Goal: Task Accomplishment & Management: Manage account settings

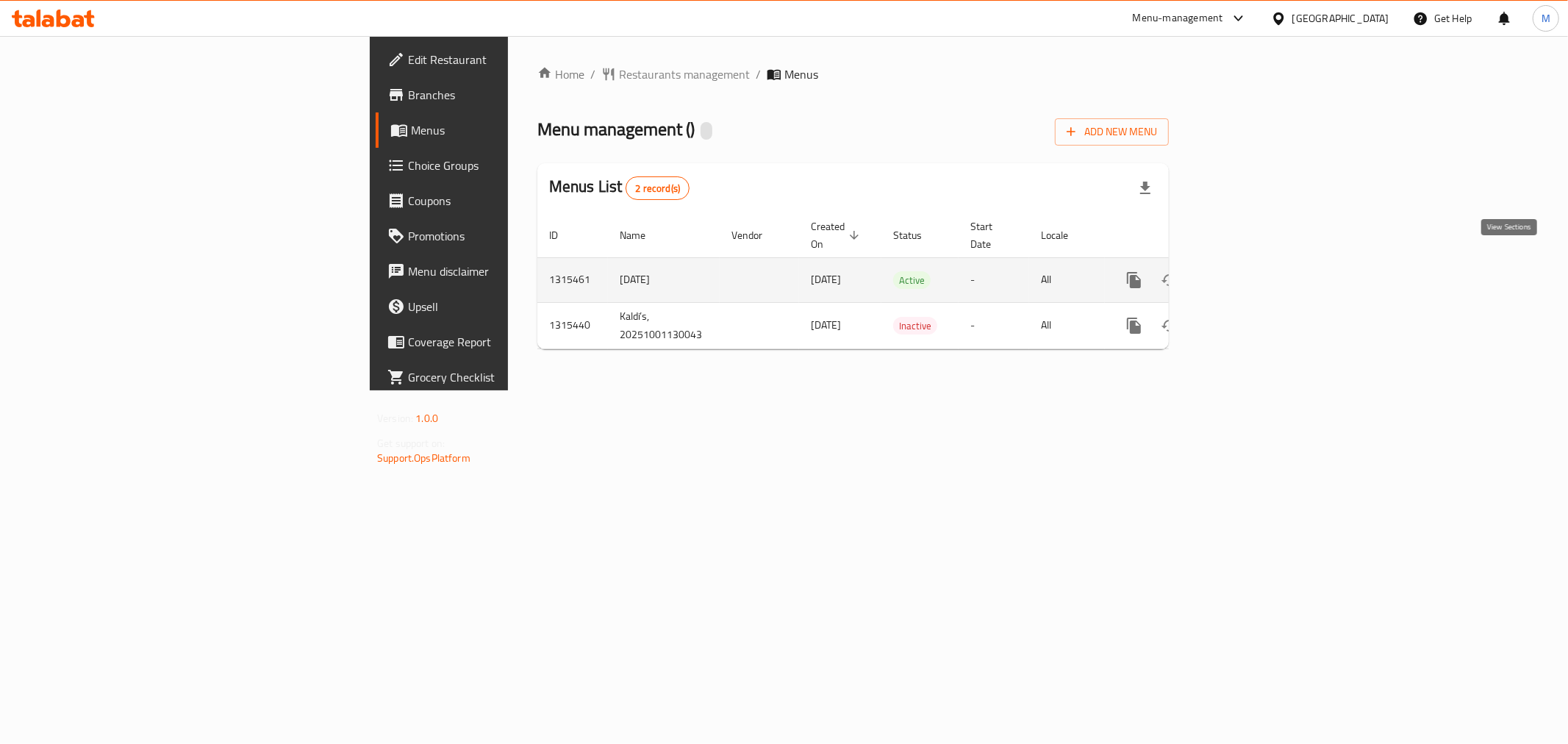
click at [1258, 263] on link "enhanced table" at bounding box center [1240, 280] width 35 height 35
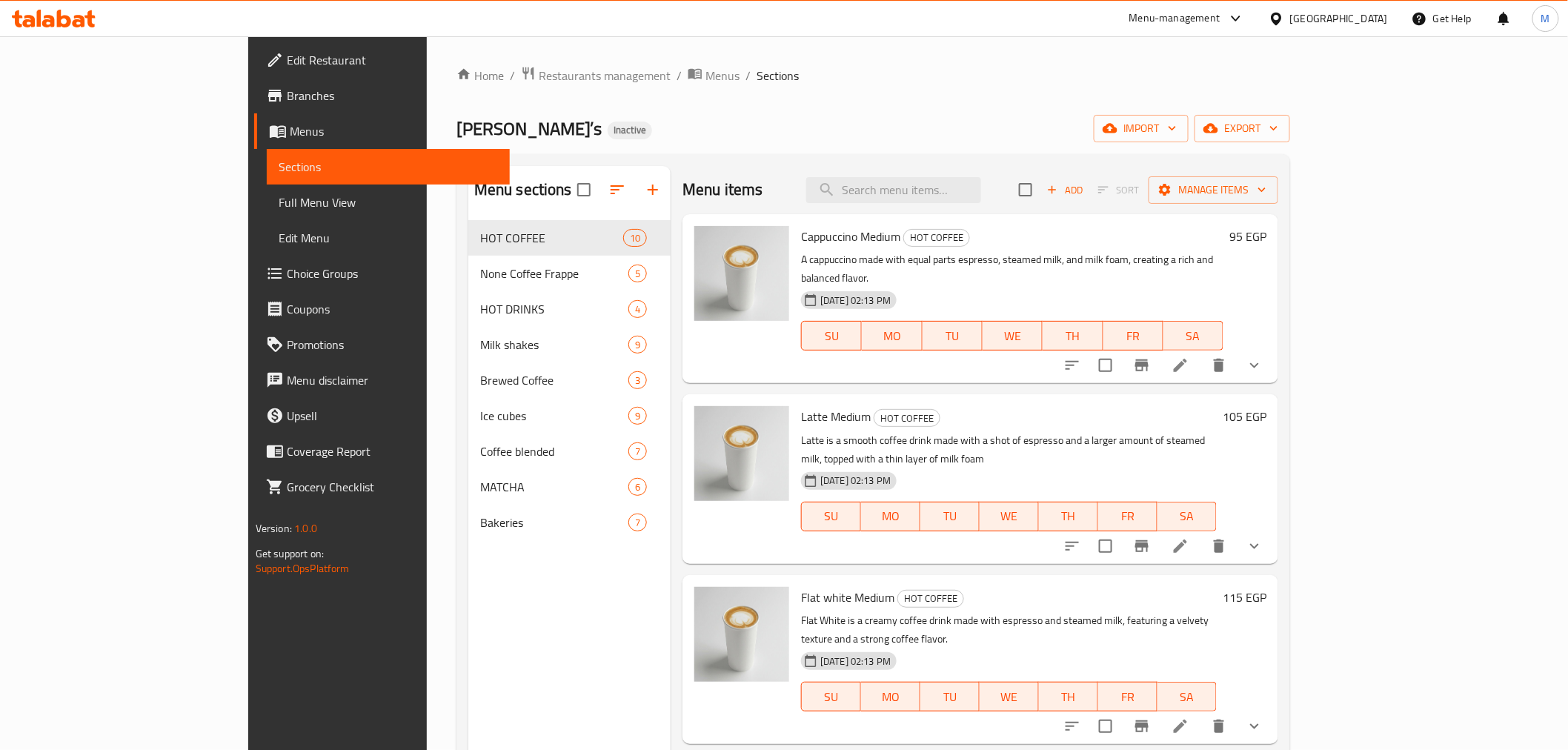
click at [1272, 361] on button "show more" at bounding box center [1254, 365] width 35 height 35
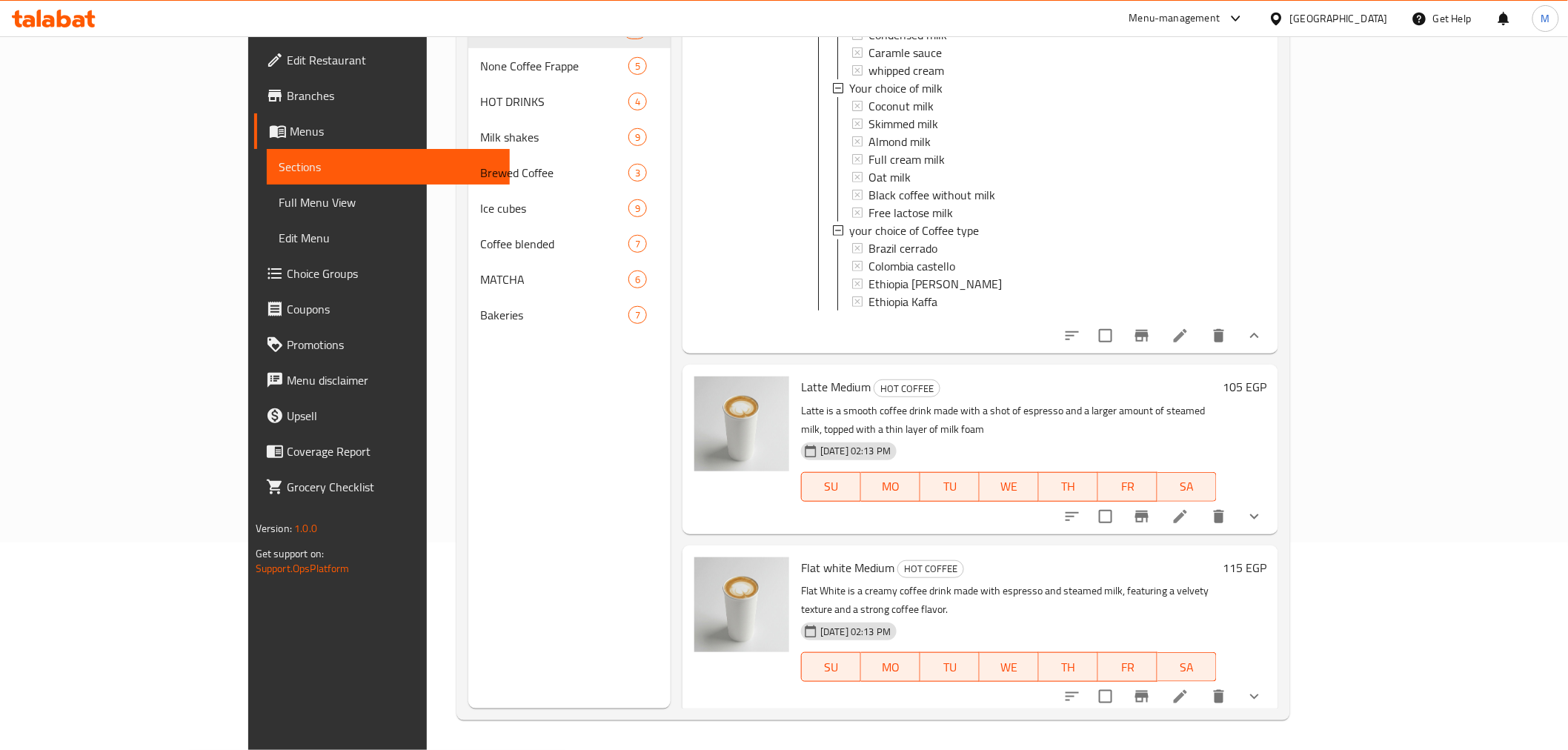
scroll to position [329, 0]
click at [1272, 502] on button "show more" at bounding box center [1254, 513] width 35 height 35
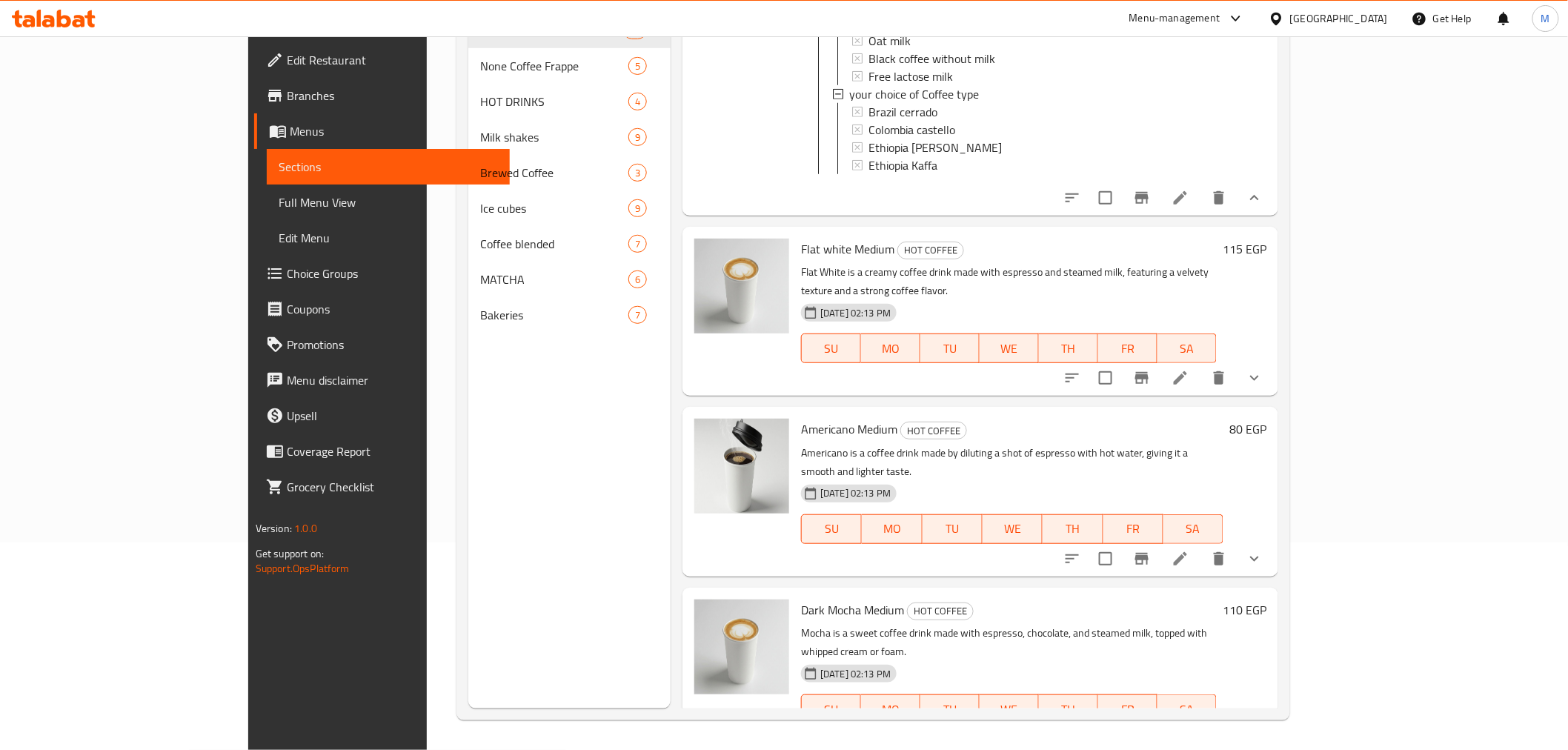
scroll to position [1153, 0]
click at [1264, 366] on icon "show more" at bounding box center [1255, 375] width 18 height 18
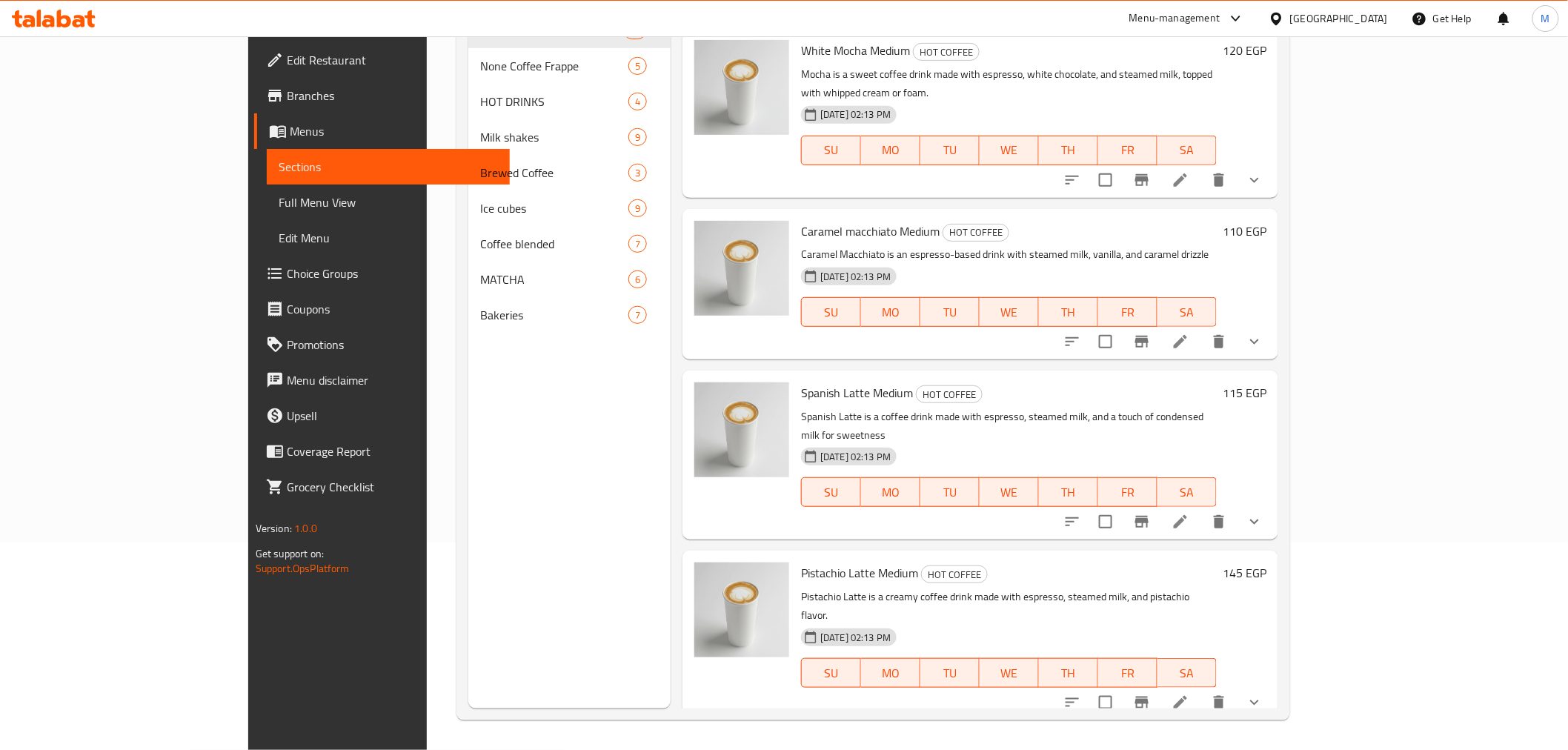
scroll to position [2455, 0]
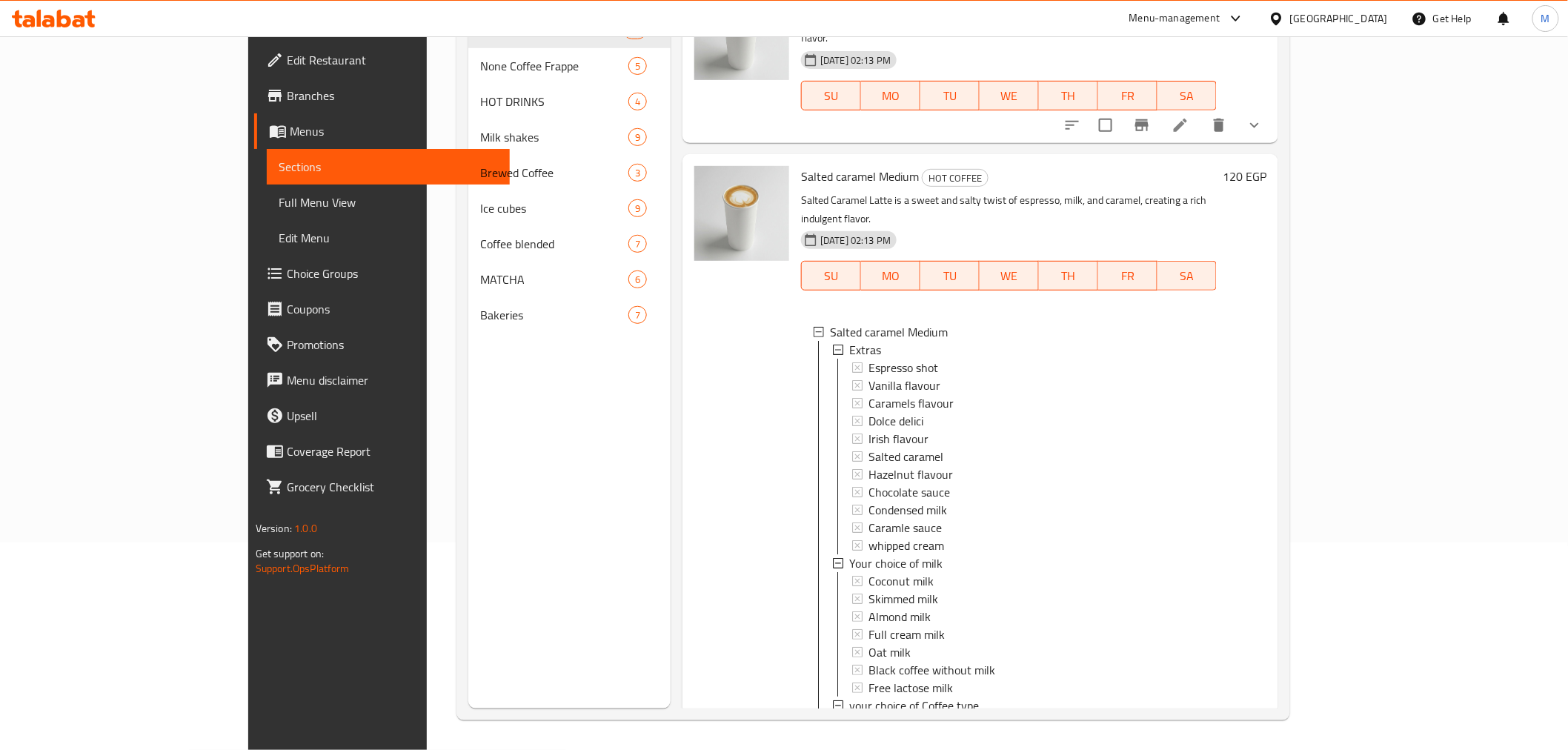
scroll to position [2971, 0]
click at [32, 26] on icon at bounding box center [54, 19] width 84 height 18
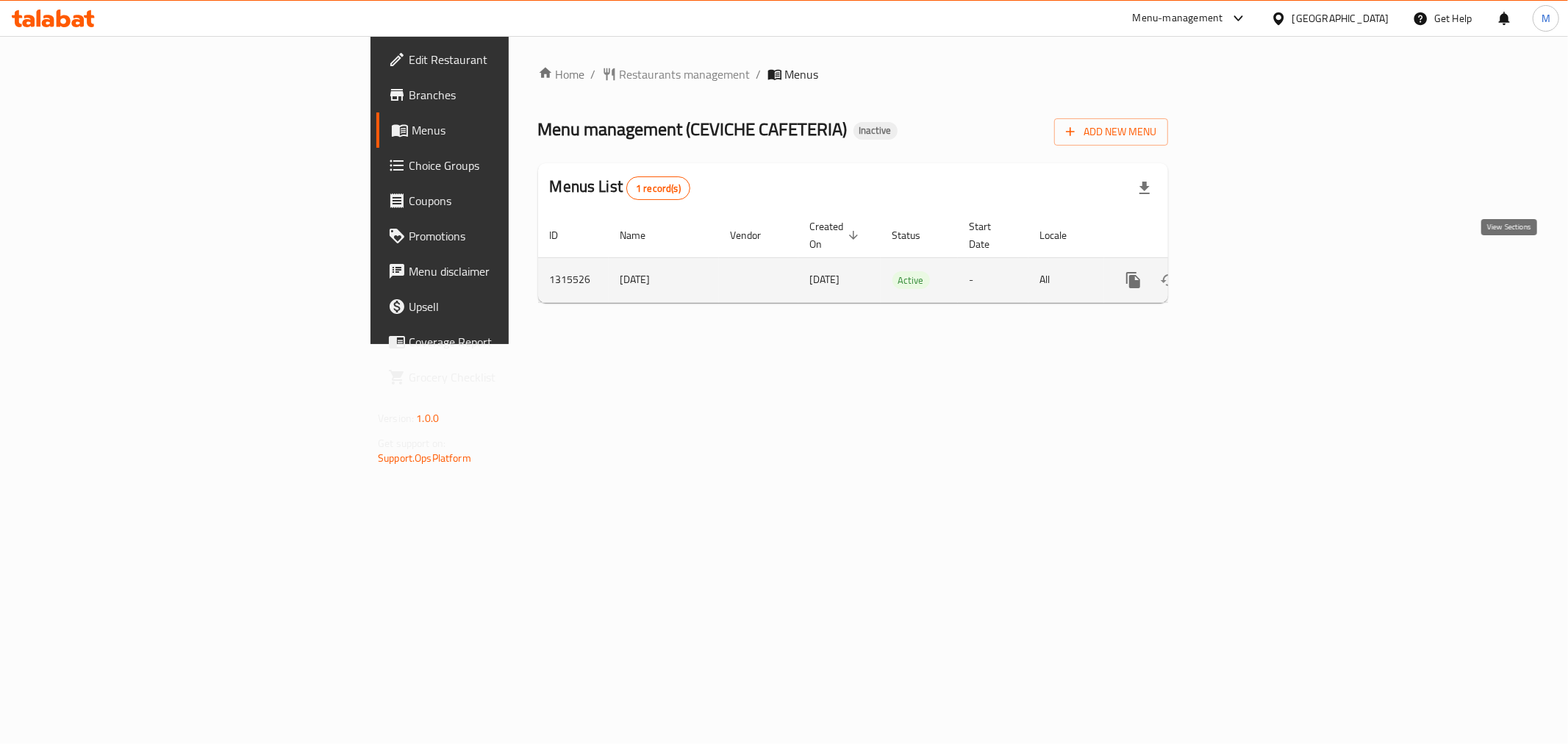
click at [1248, 271] on icon "enhanced table" at bounding box center [1240, 280] width 18 height 18
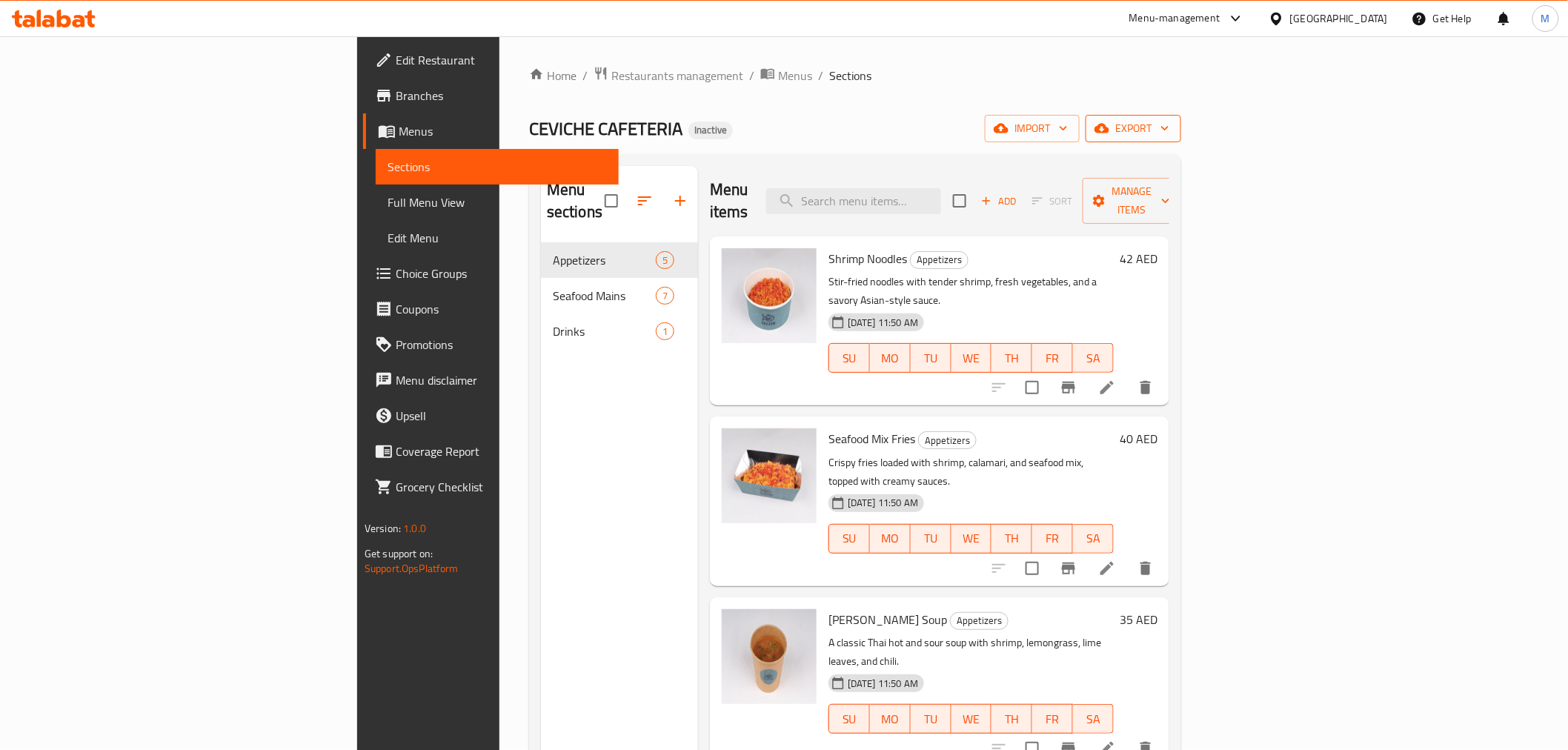
click at [1170, 121] on span "export" at bounding box center [1132, 129] width 72 height 18
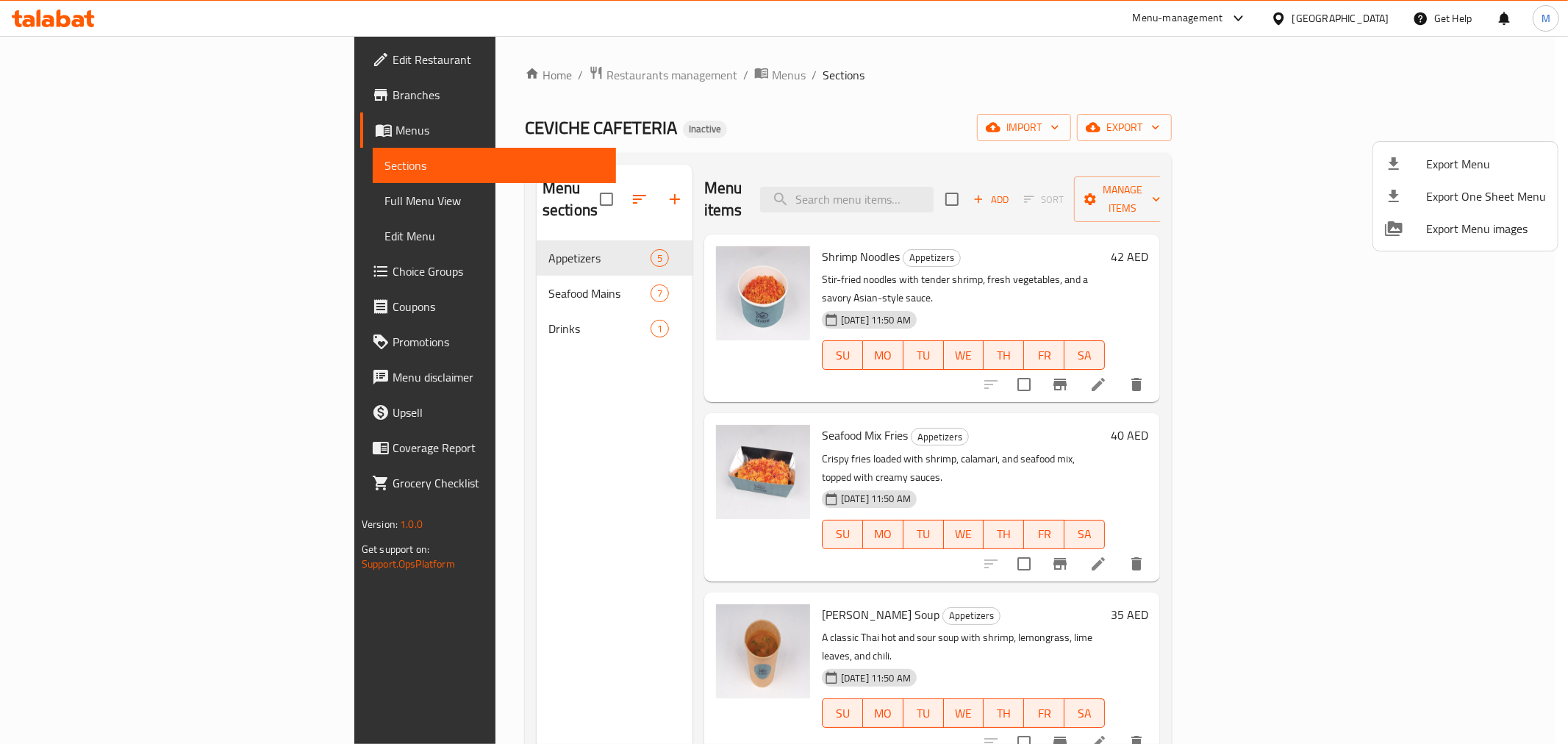
click at [989, 67] on div at bounding box center [784, 372] width 1568 height 744
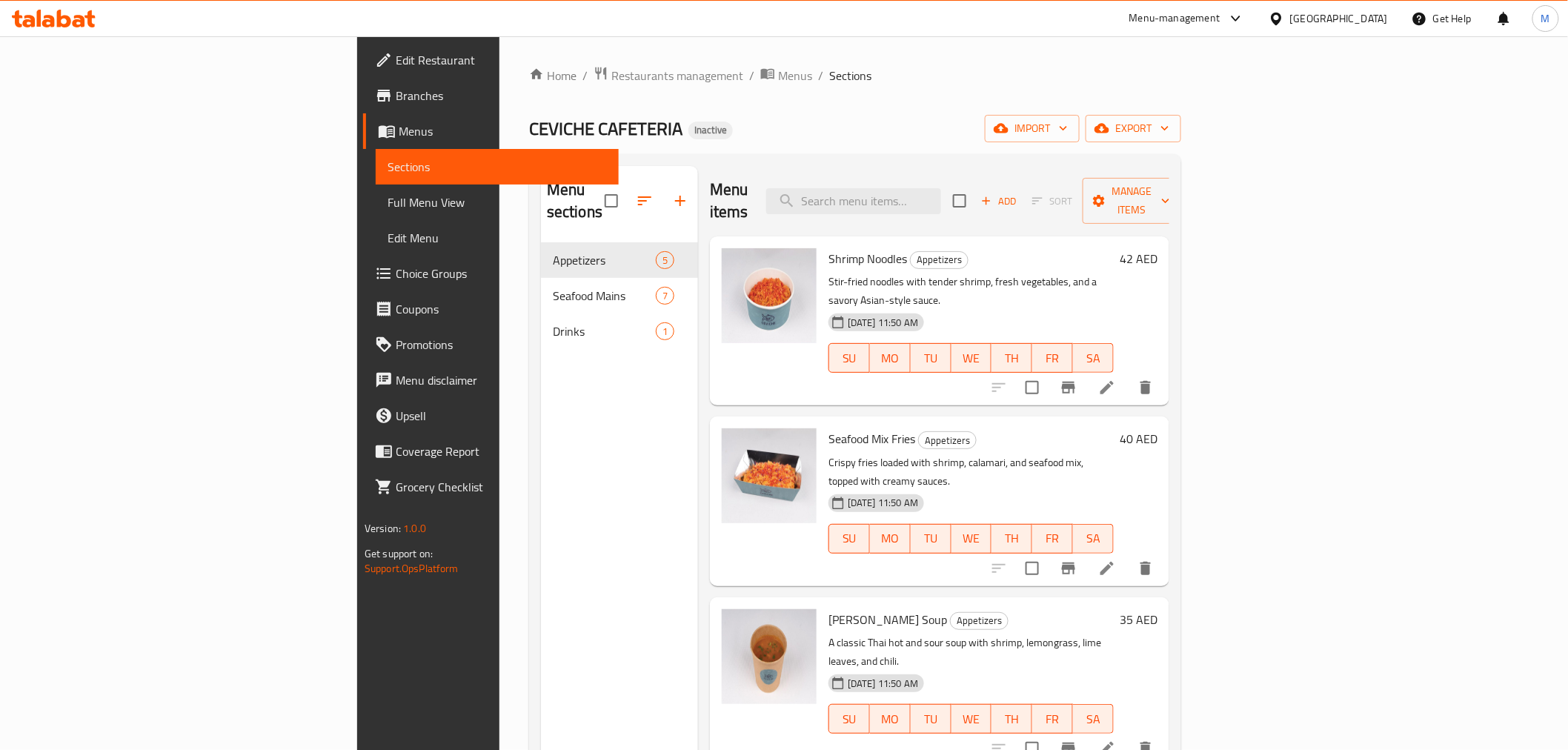
scroll to position [95, 0]
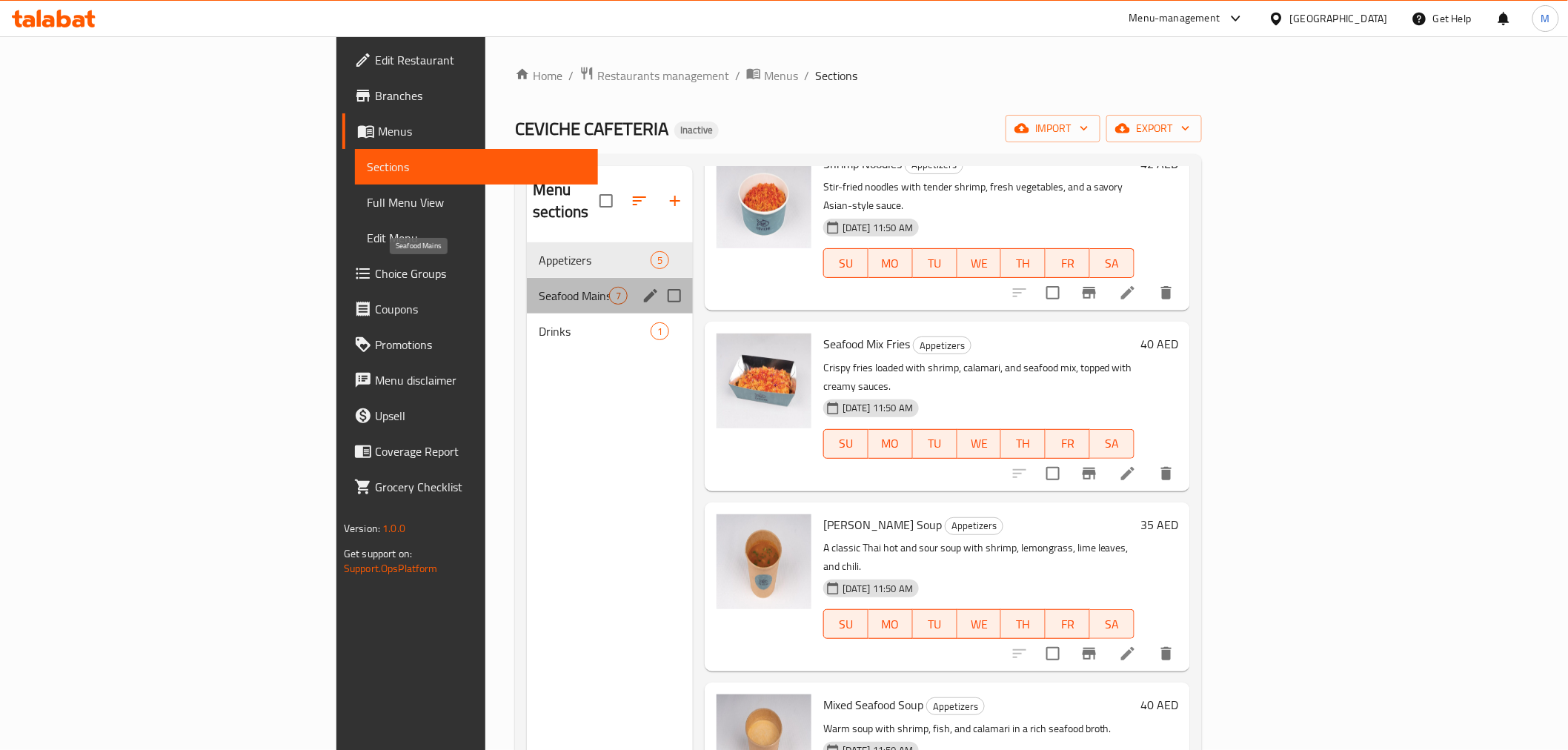
click at [539, 287] on span "Seafood Mains" at bounding box center [573, 296] width 70 height 18
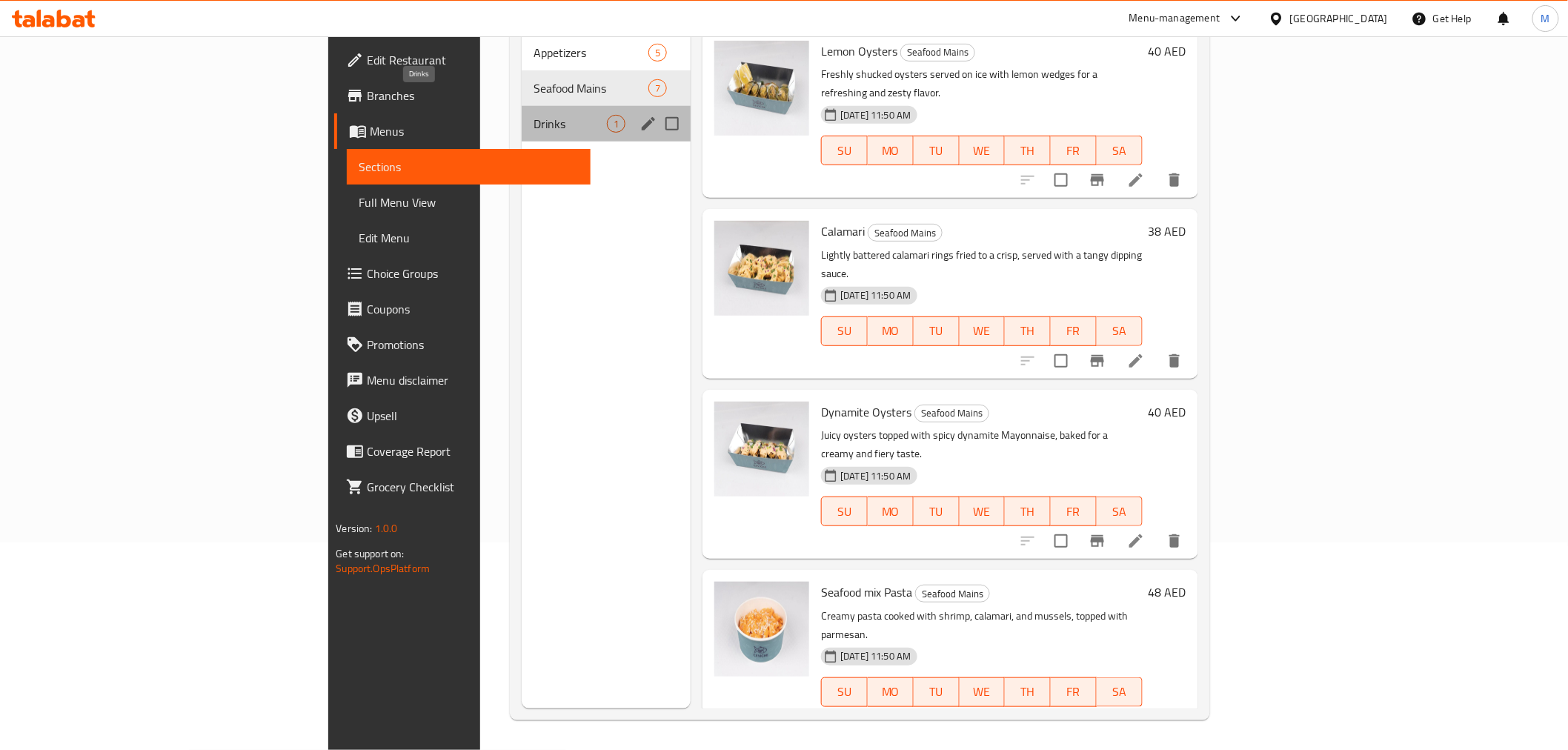
click at [534, 115] on span "Drinks" at bounding box center [570, 124] width 73 height 18
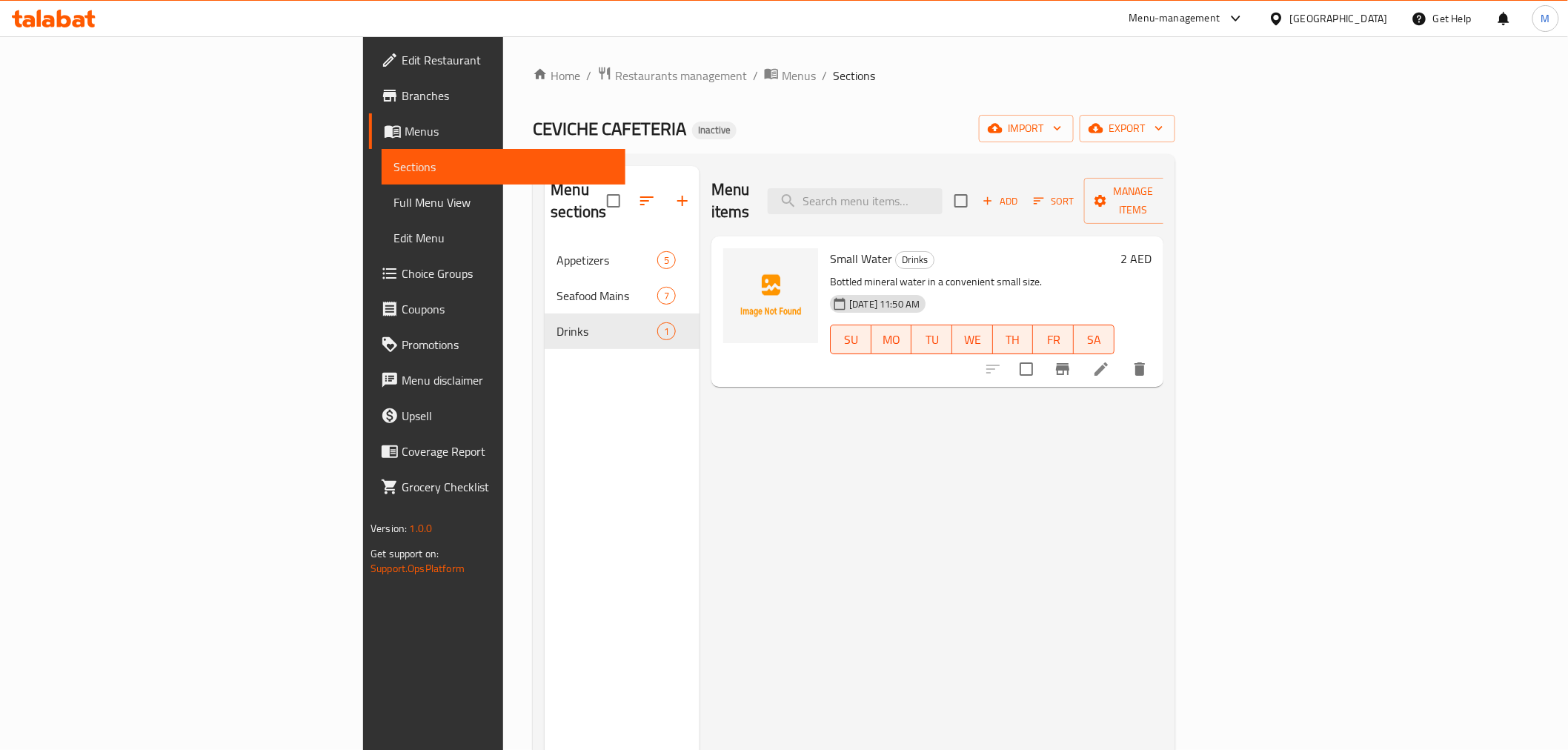
click at [1321, 1] on div "United Arab Emirates" at bounding box center [1328, 18] width 143 height 35
click at [1323, 12] on div "United Arab Emirates" at bounding box center [1339, 19] width 98 height 17
click at [1197, 219] on div "Jordan" at bounding box center [1194, 220] width 53 height 34
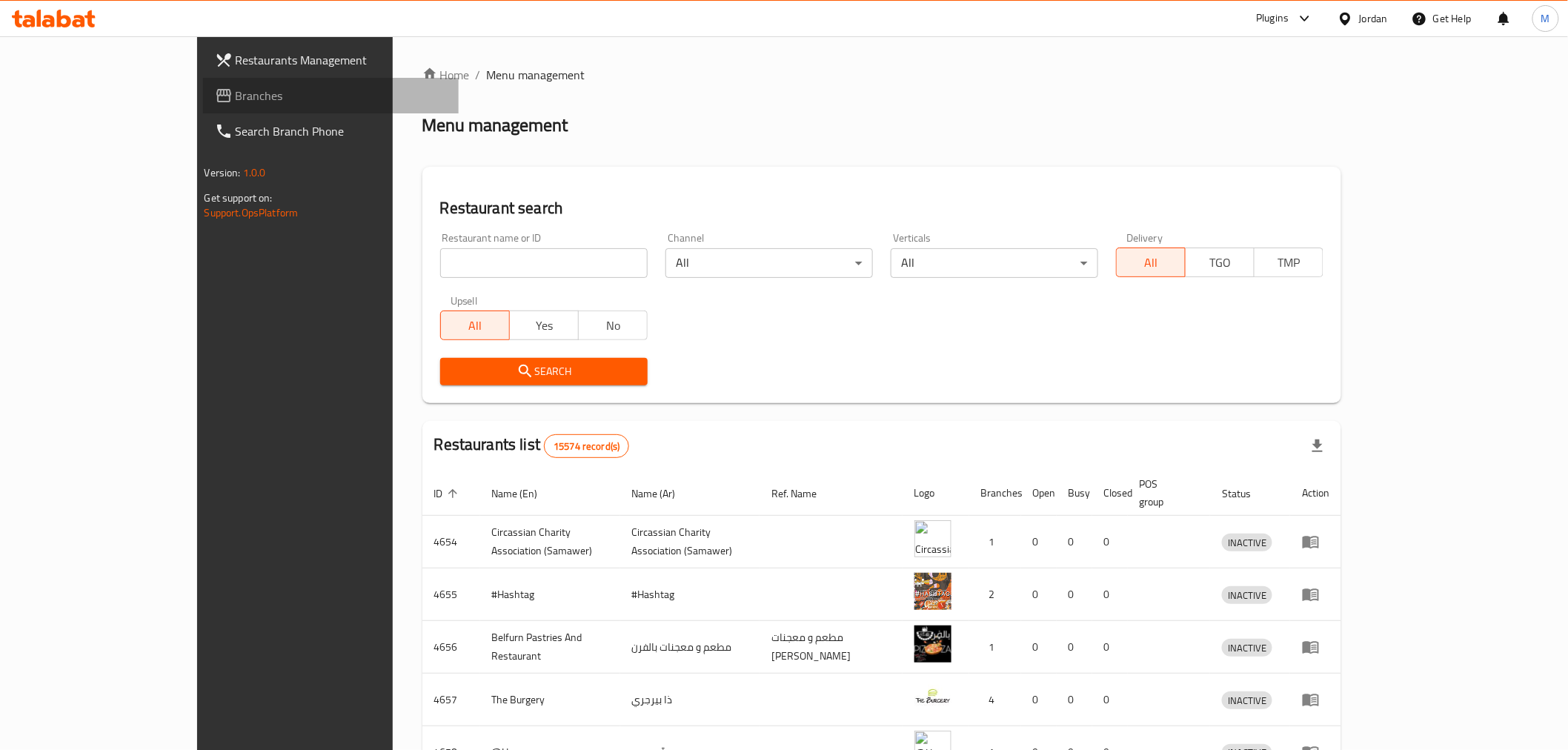
click at [203, 84] on link "Branches" at bounding box center [331, 95] width 256 height 35
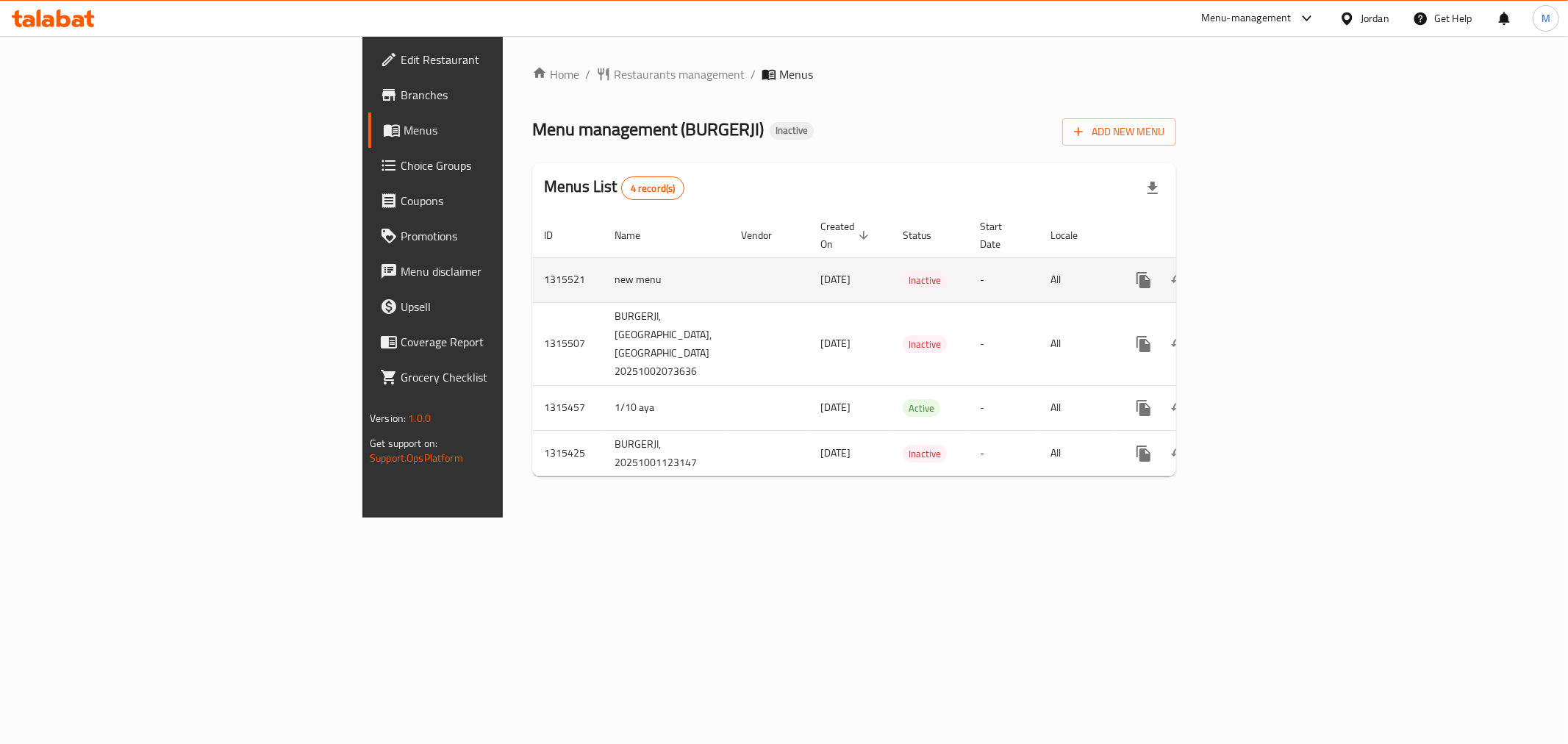
click at [1259, 271] on icon "enhanced table" at bounding box center [1250, 280] width 18 height 18
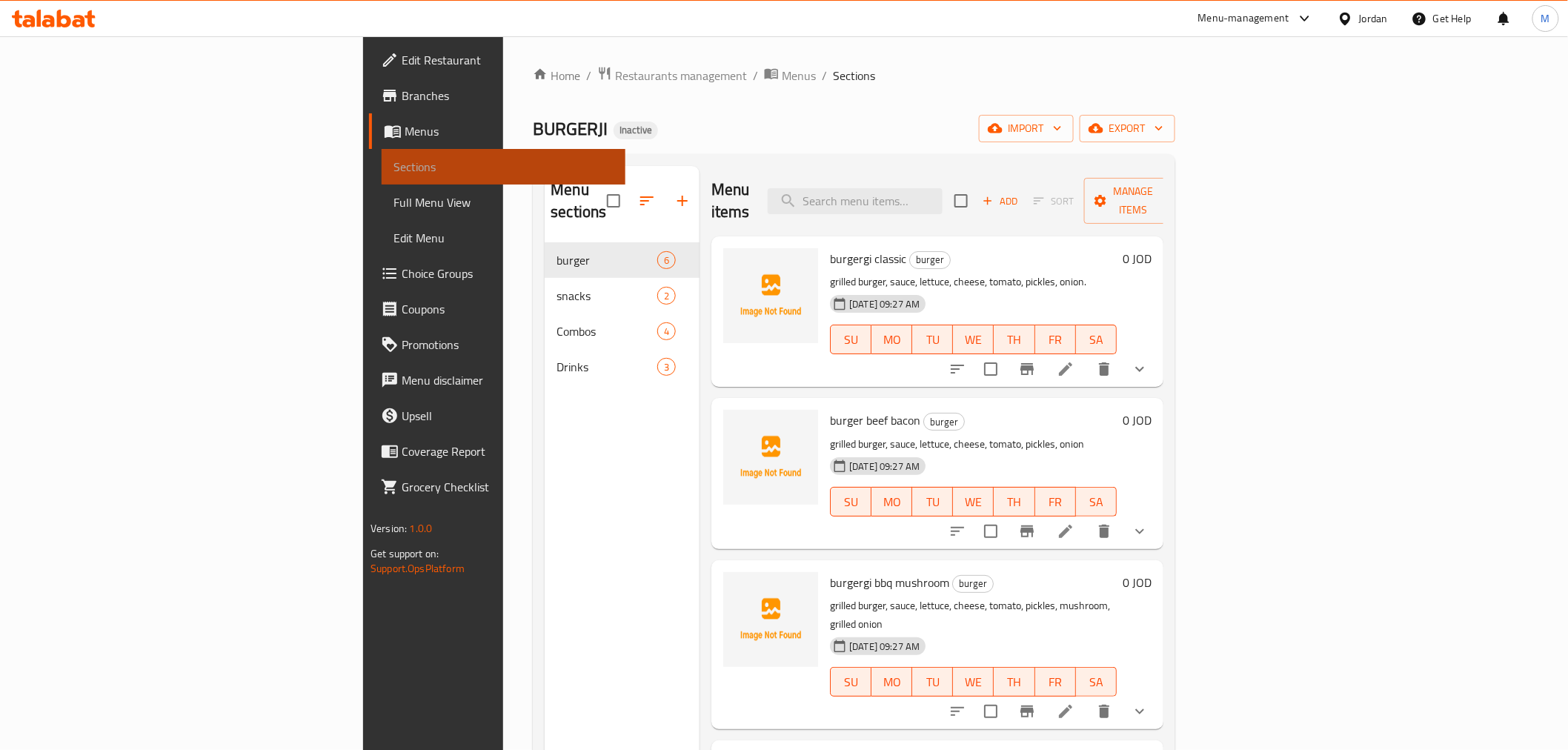
click at [393, 173] on span "Sections" at bounding box center [503, 167] width 219 height 18
click at [384, 138] on icon at bounding box center [393, 131] width 18 height 18
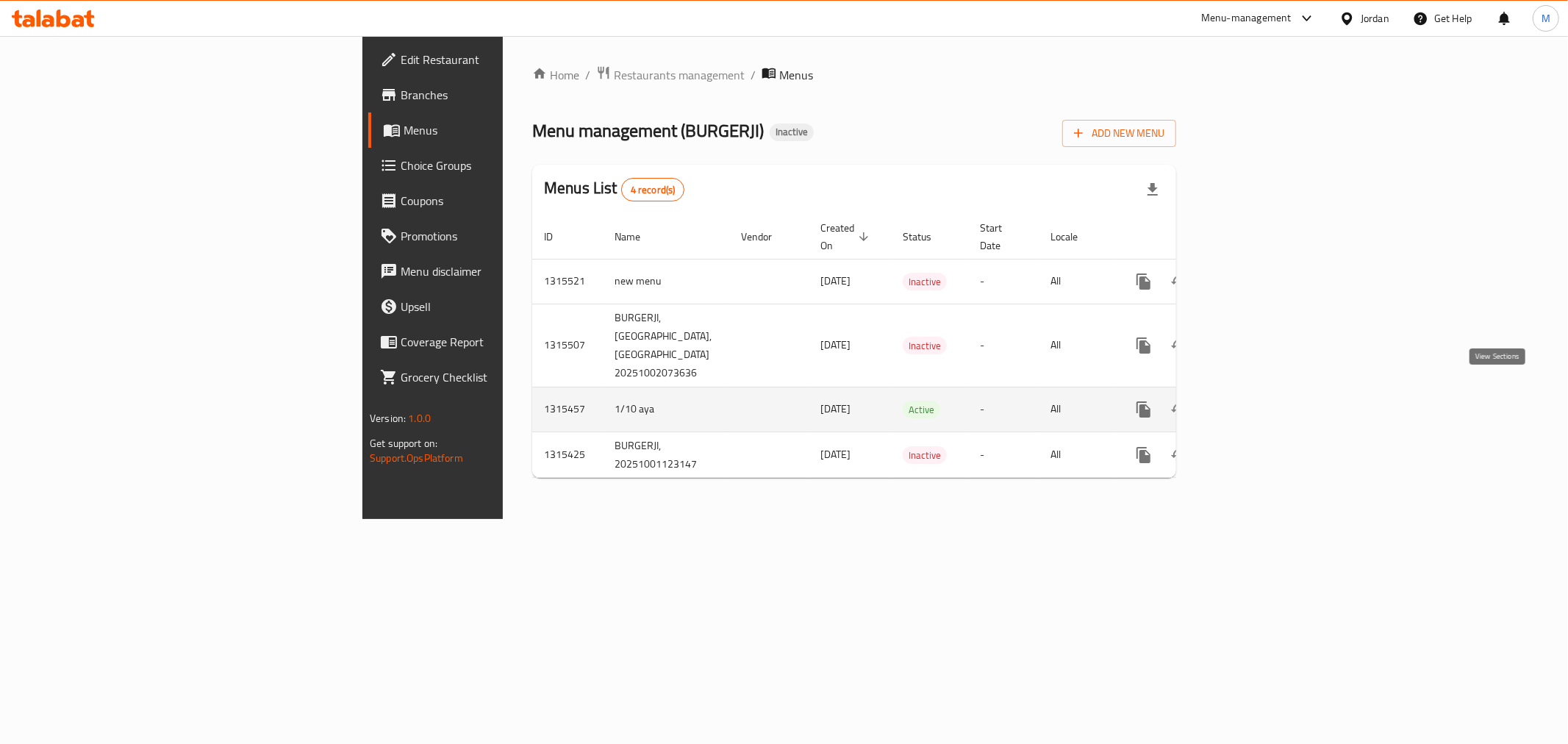
click at [1268, 392] on link "enhanced table" at bounding box center [1250, 409] width 35 height 35
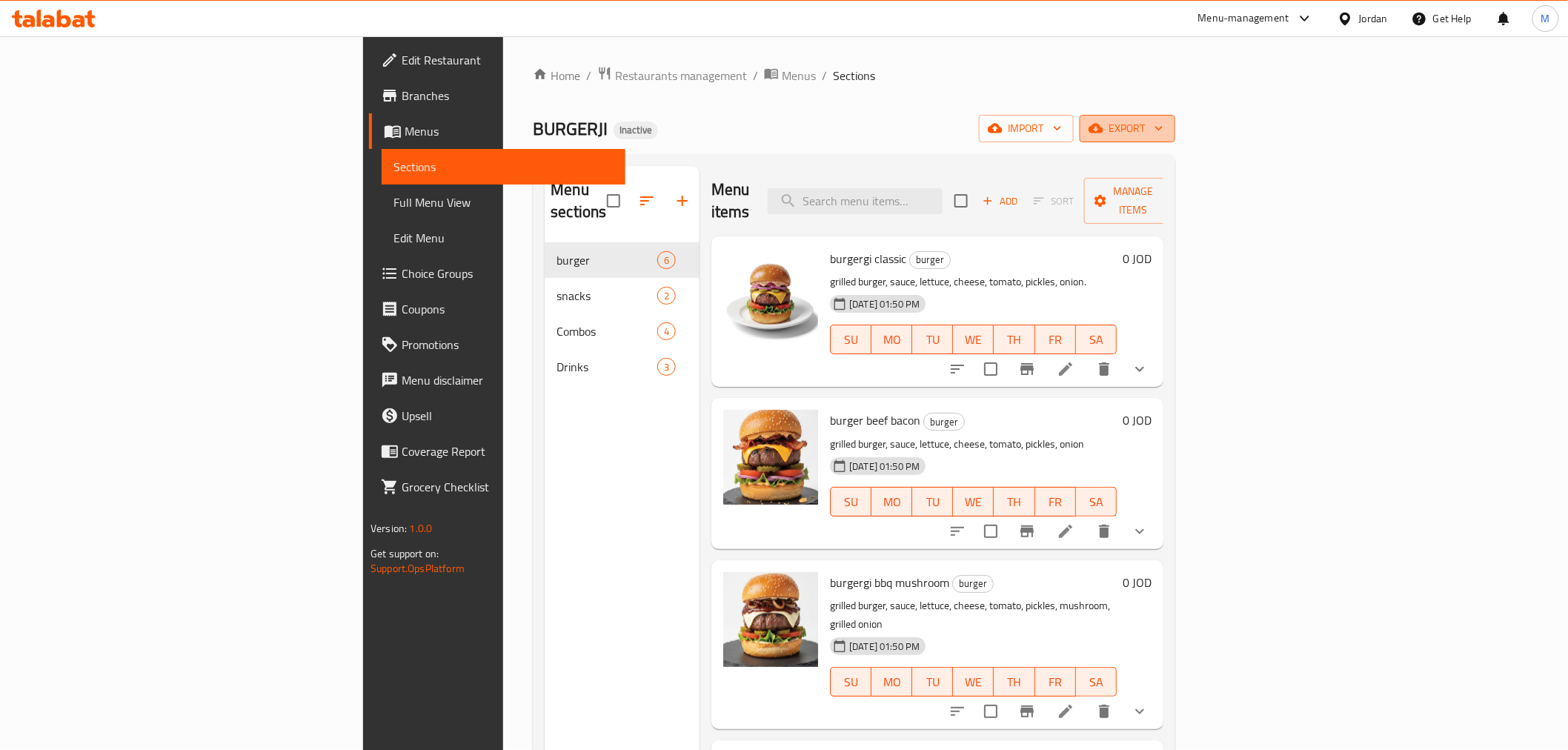
click at [1163, 127] on span "export" at bounding box center [1127, 129] width 72 height 18
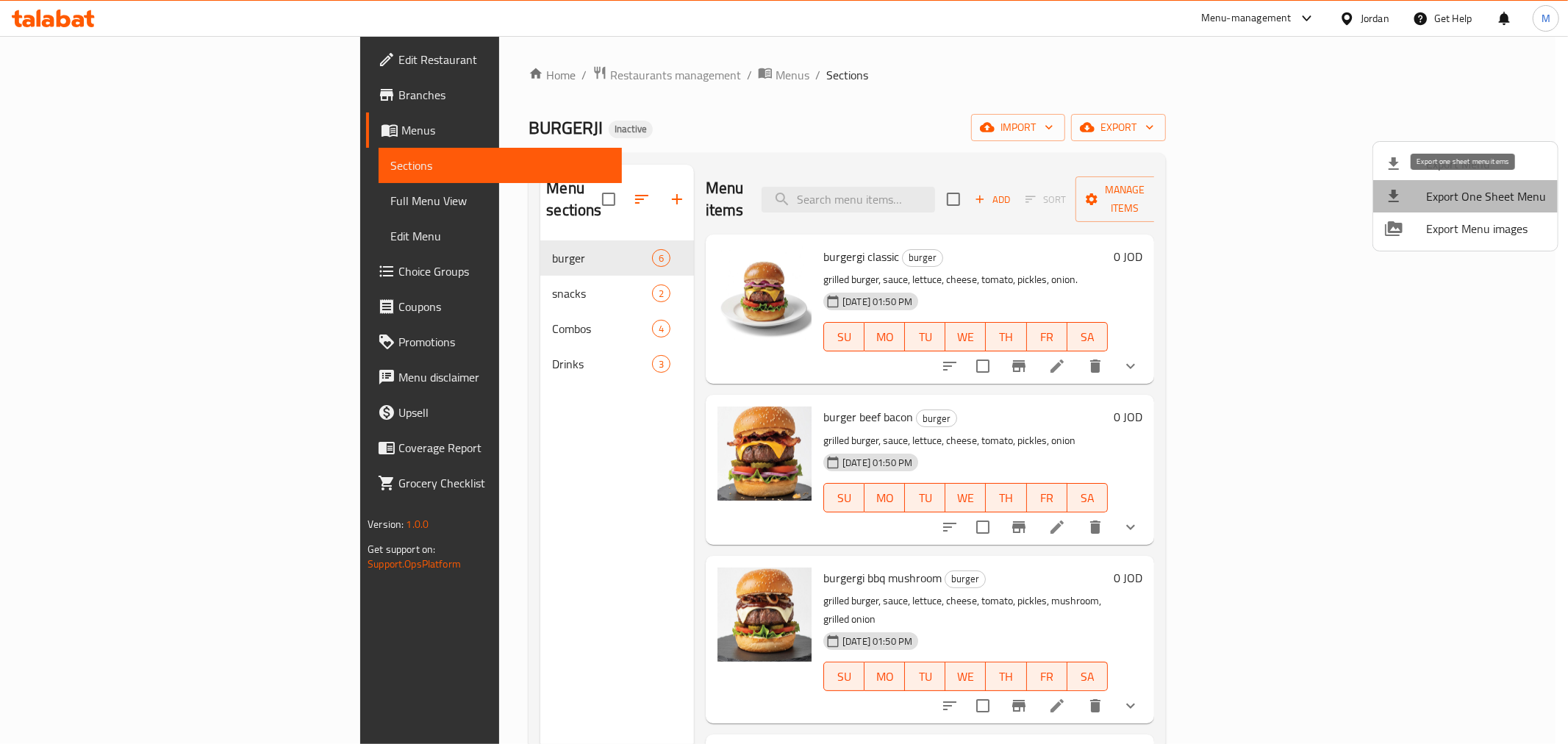
click at [1486, 180] on li "Export One Sheet Menu" at bounding box center [1465, 196] width 184 height 33
click at [1024, 82] on div at bounding box center [784, 372] width 1568 height 744
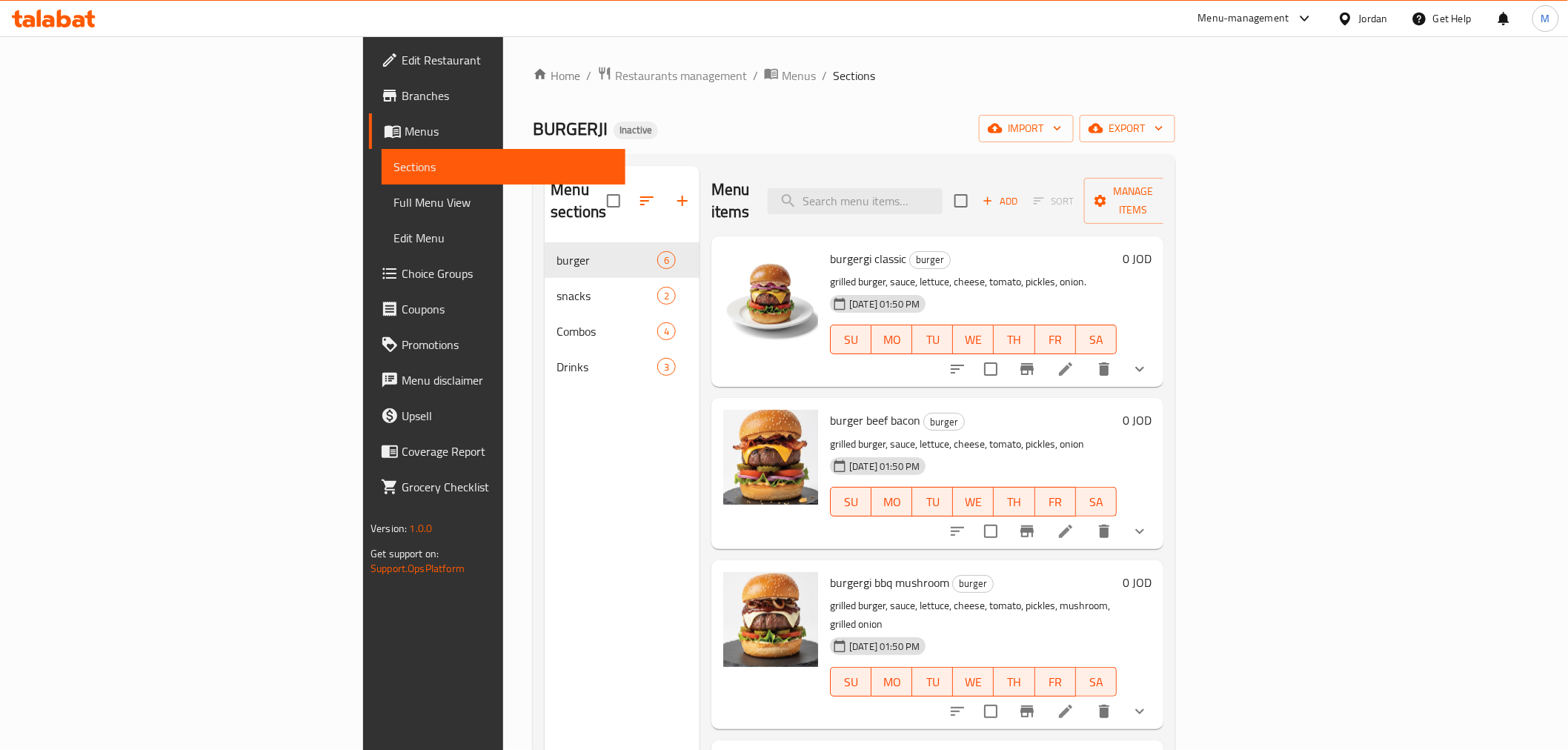
click at [1157, 354] on button "show more" at bounding box center [1139, 369] width 35 height 35
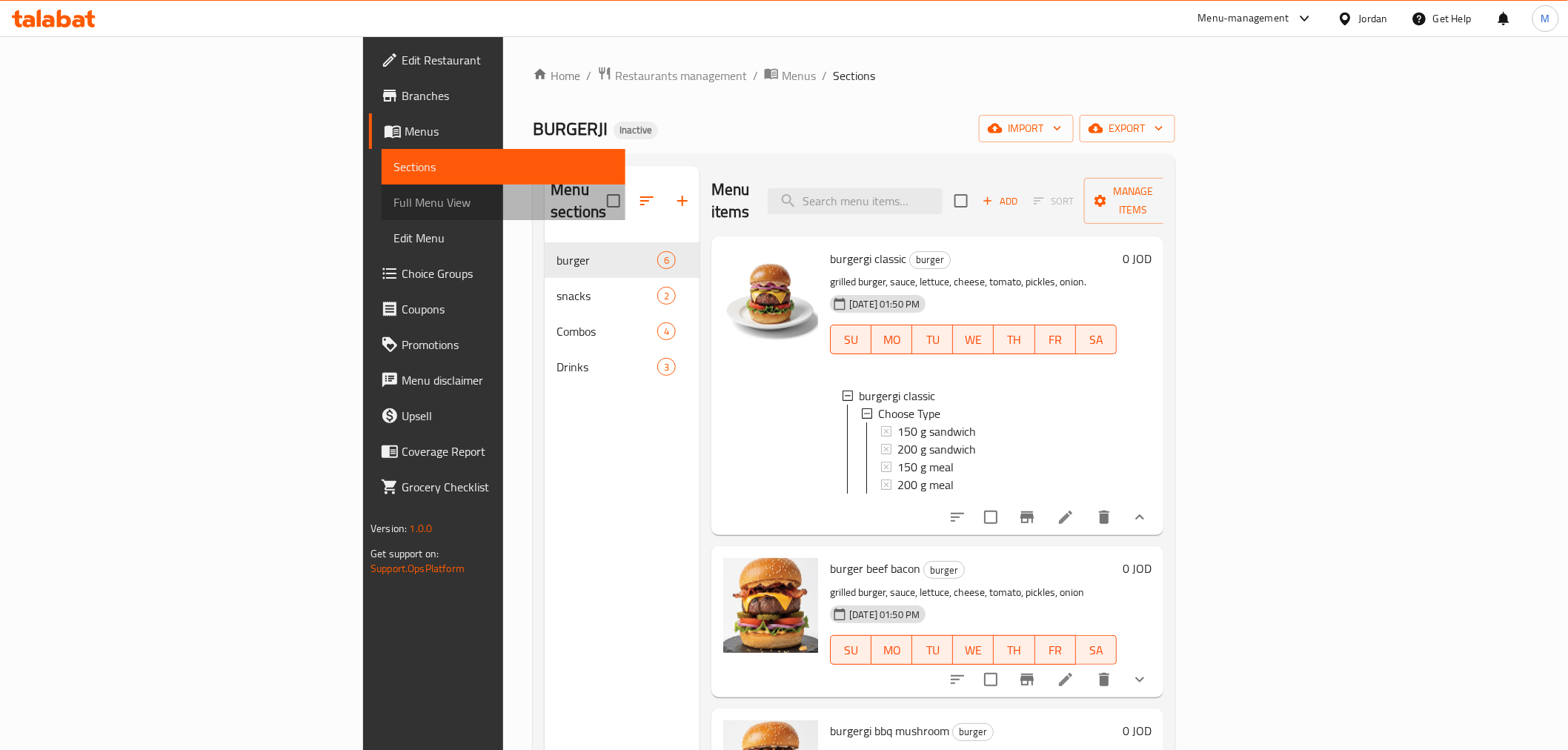
click at [393, 193] on span "Full Menu View" at bounding box center [503, 202] width 219 height 18
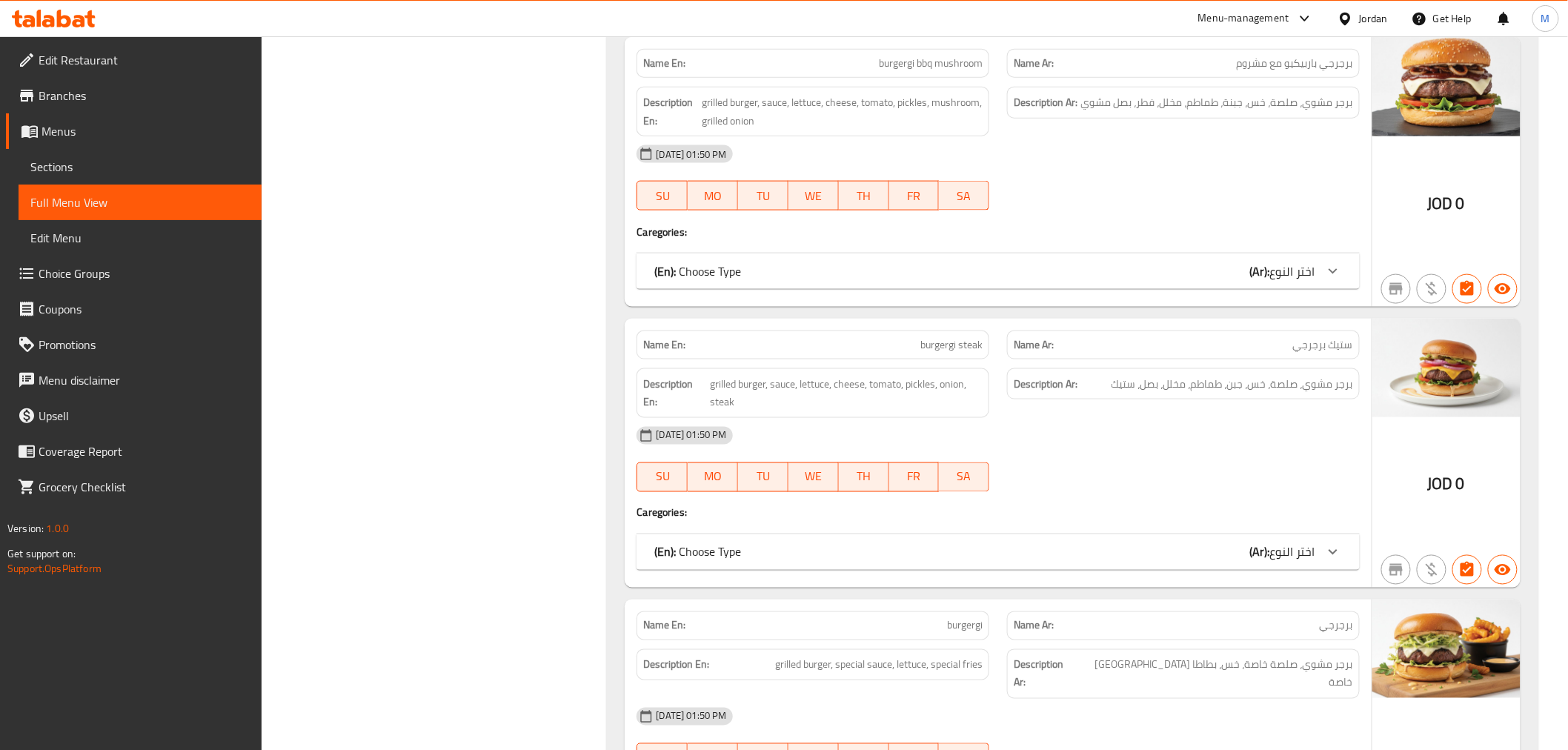
scroll to position [247, 0]
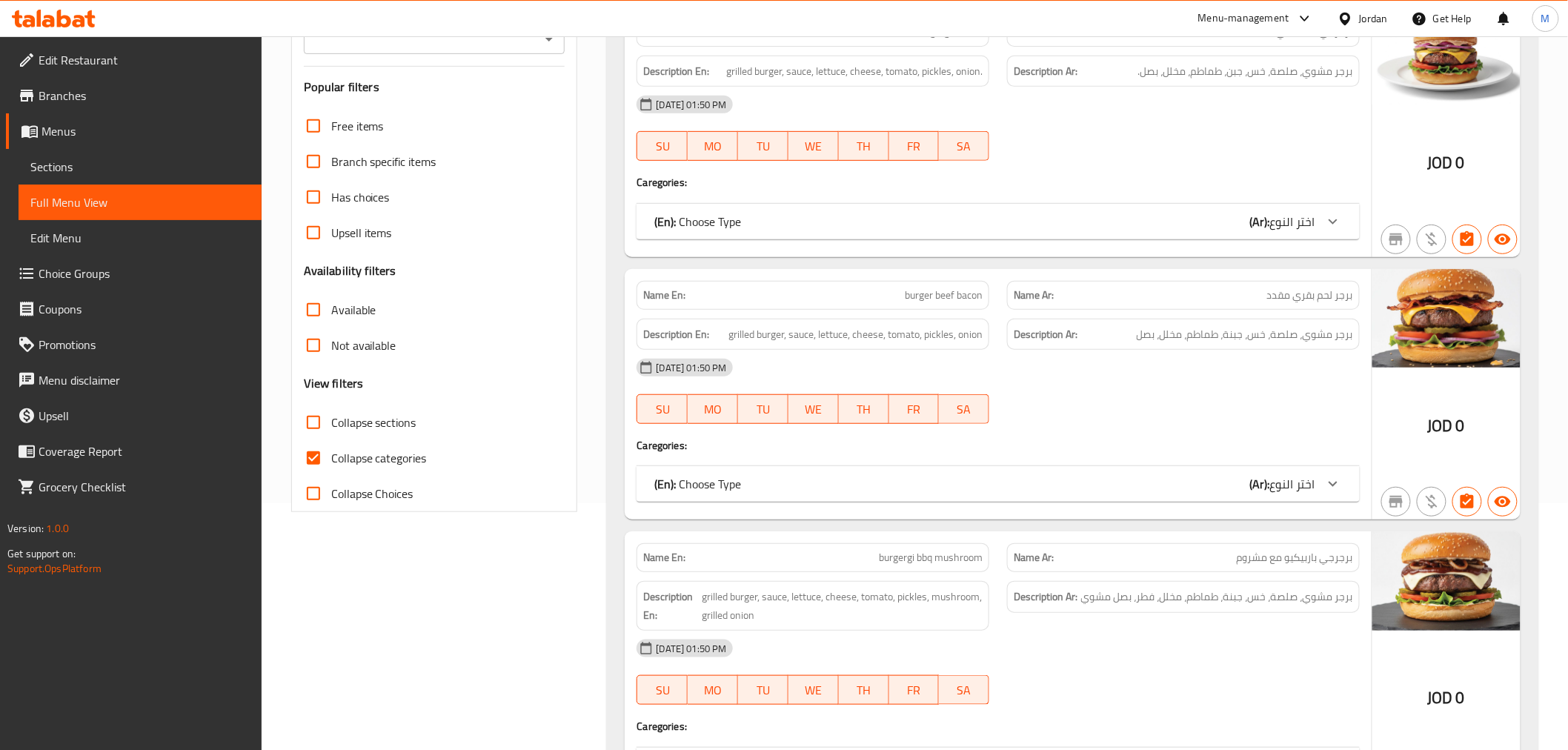
drag, startPoint x: 403, startPoint y: 448, endPoint x: 412, endPoint y: 452, distance: 9.8
click at [405, 449] on span "Collapse categories" at bounding box center [379, 458] width 96 height 18
click at [332, 449] on input "Collapse categories" at bounding box center [313, 458] width 35 height 35
checkbox input "false"
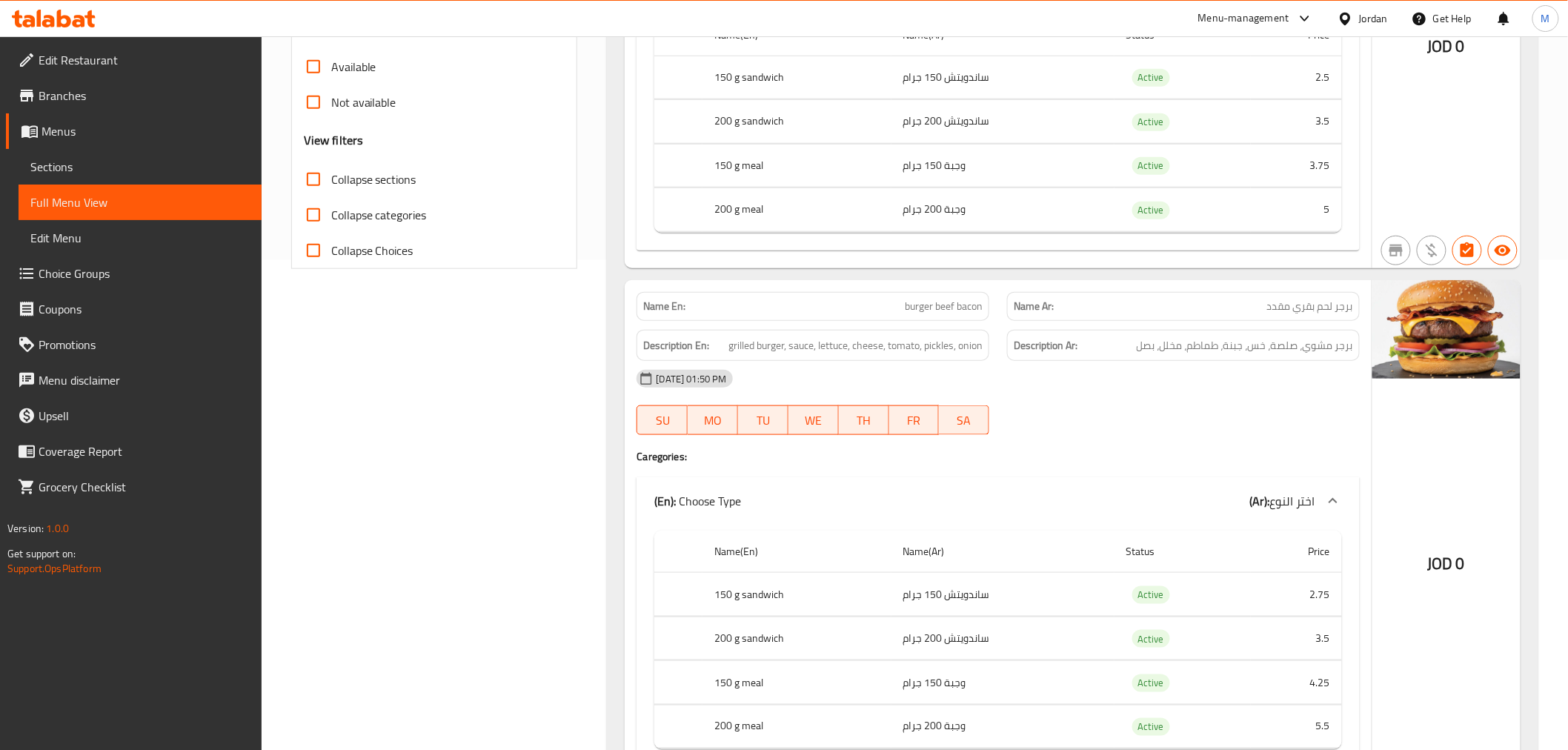
scroll to position [0, 0]
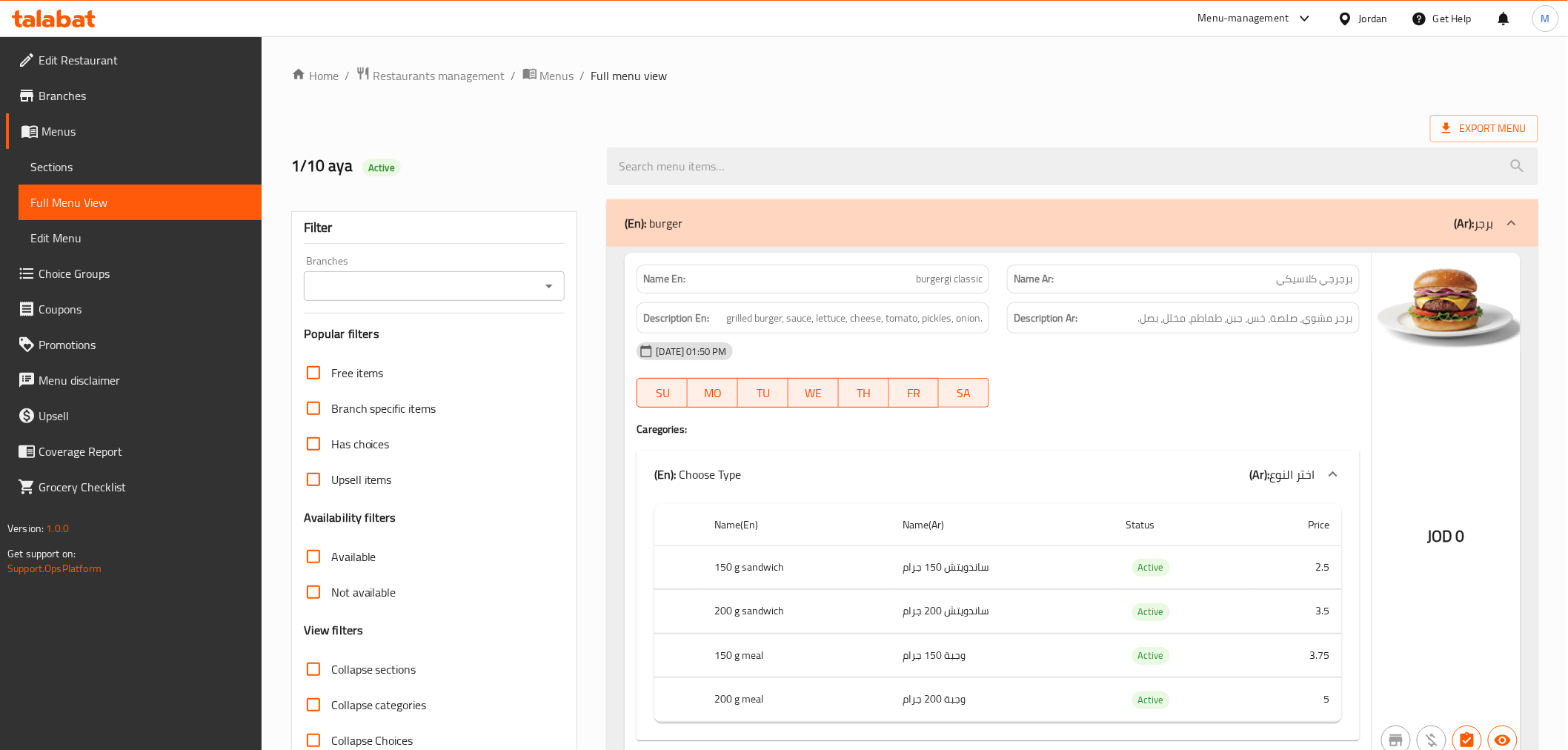
click at [999, 128] on div "Export Menu" at bounding box center [915, 128] width 1247 height 27
click at [1360, 23] on div "Jordan" at bounding box center [1373, 19] width 29 height 17
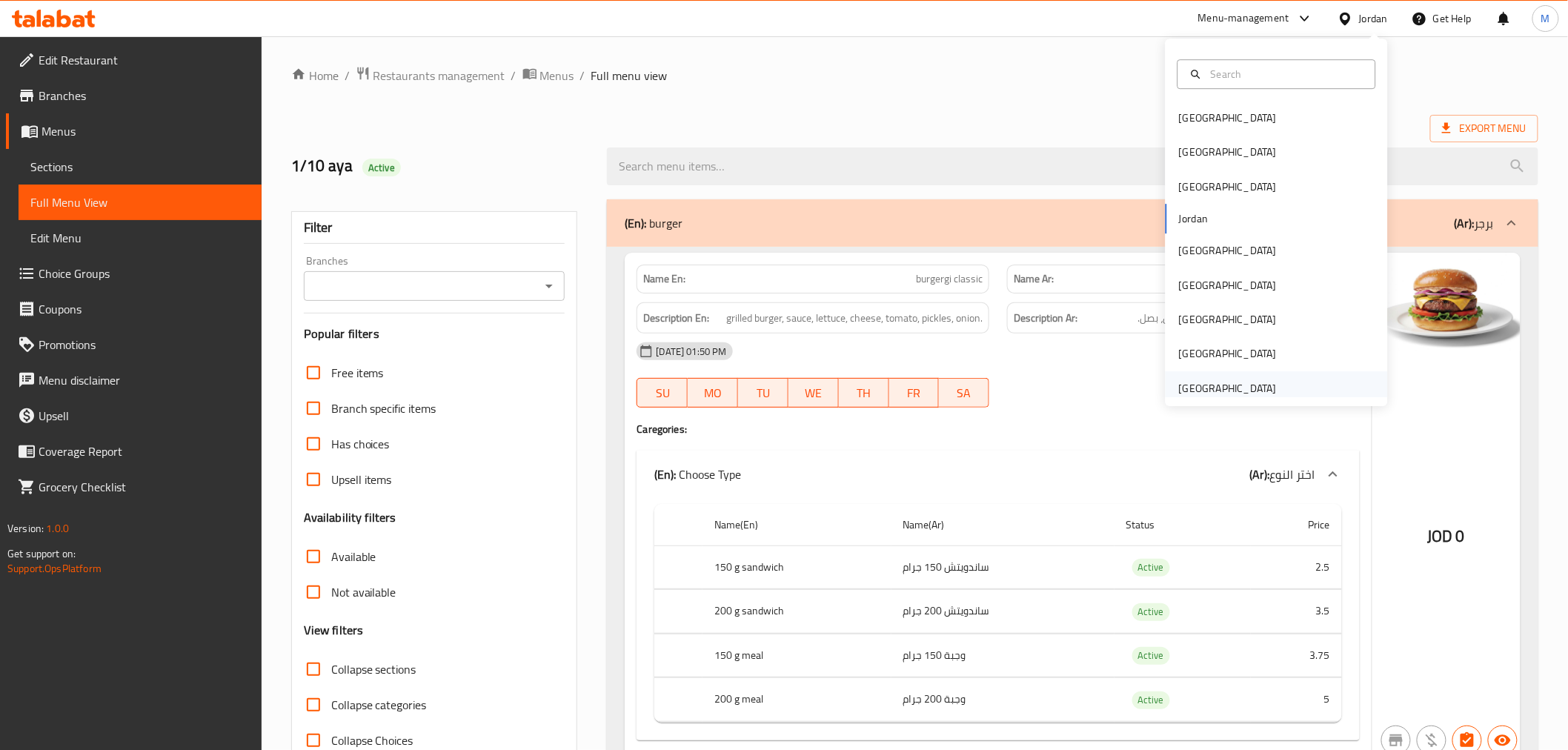
click at [1221, 396] on div "[GEOGRAPHIC_DATA]" at bounding box center [1227, 389] width 98 height 17
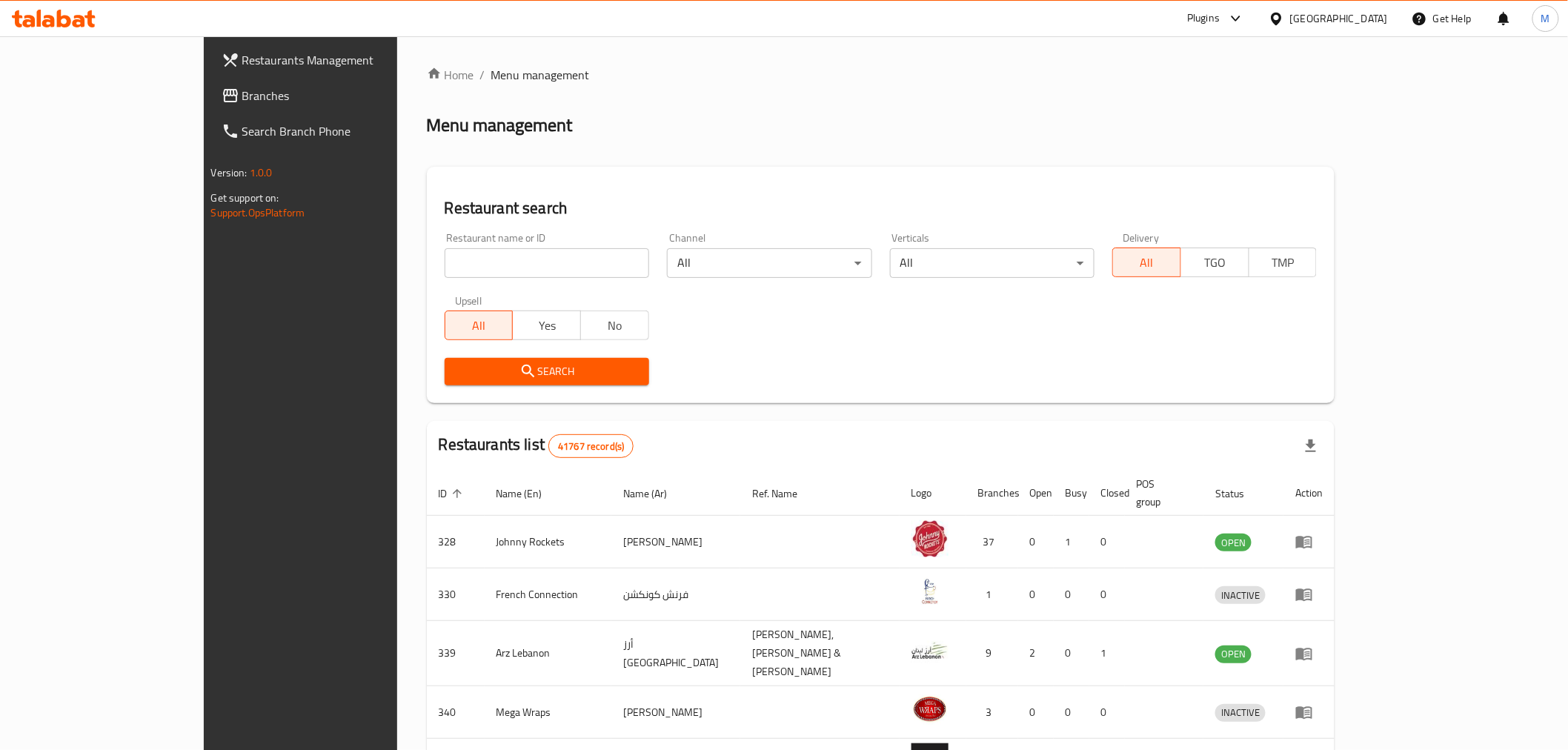
click at [242, 87] on span "Branches" at bounding box center [348, 96] width 211 height 18
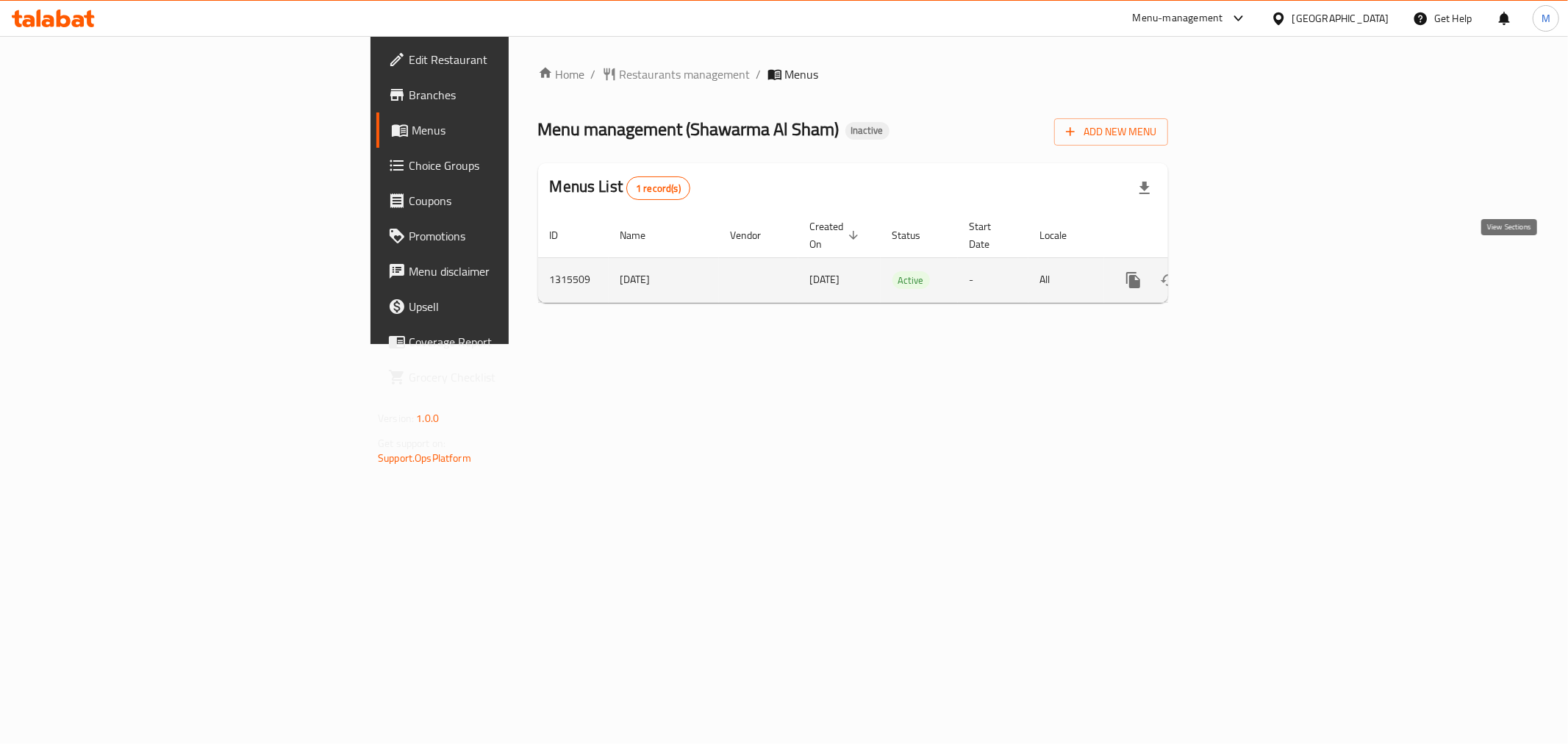
click at [1257, 266] on link "enhanced table" at bounding box center [1239, 280] width 35 height 35
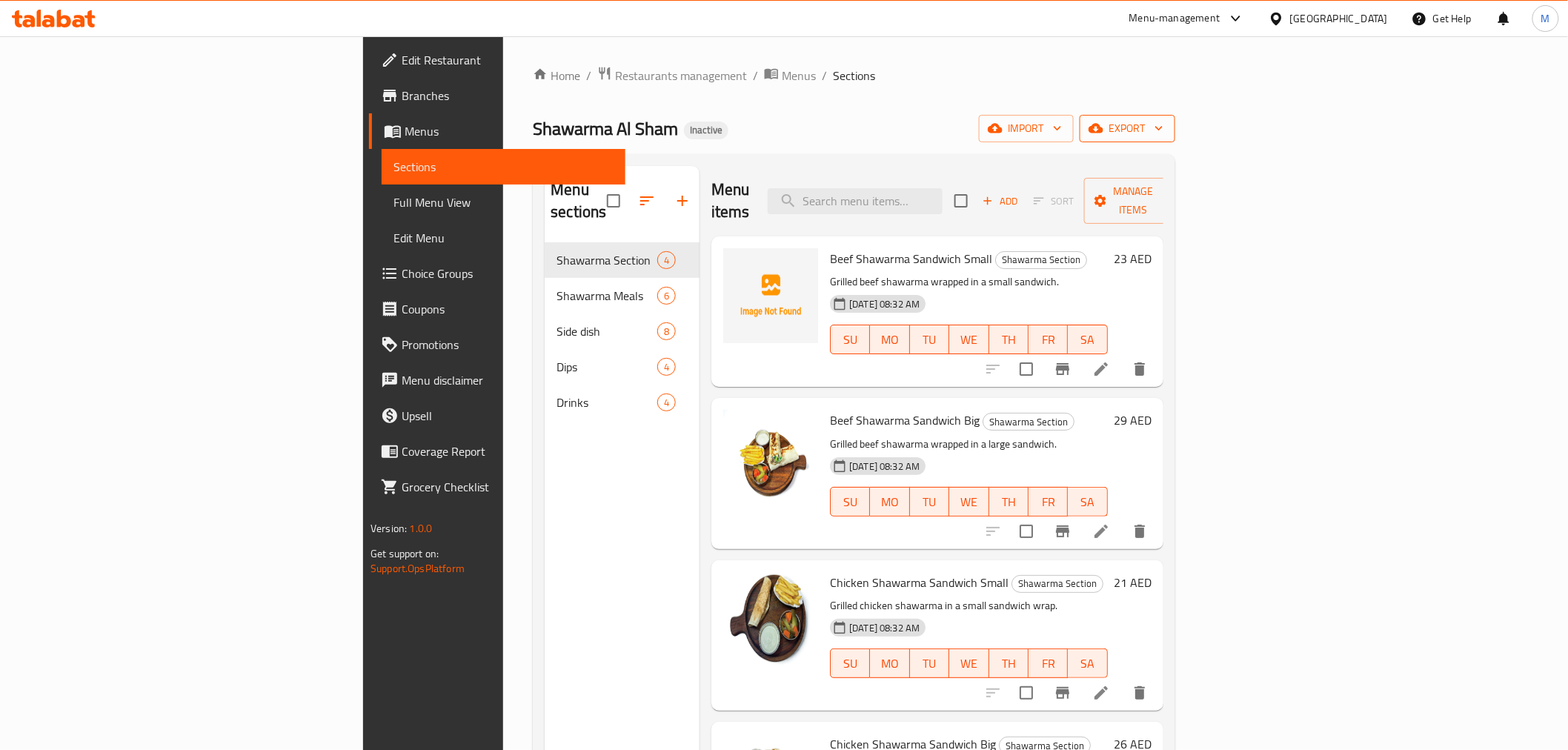
click at [1163, 120] on span "export" at bounding box center [1127, 129] width 72 height 18
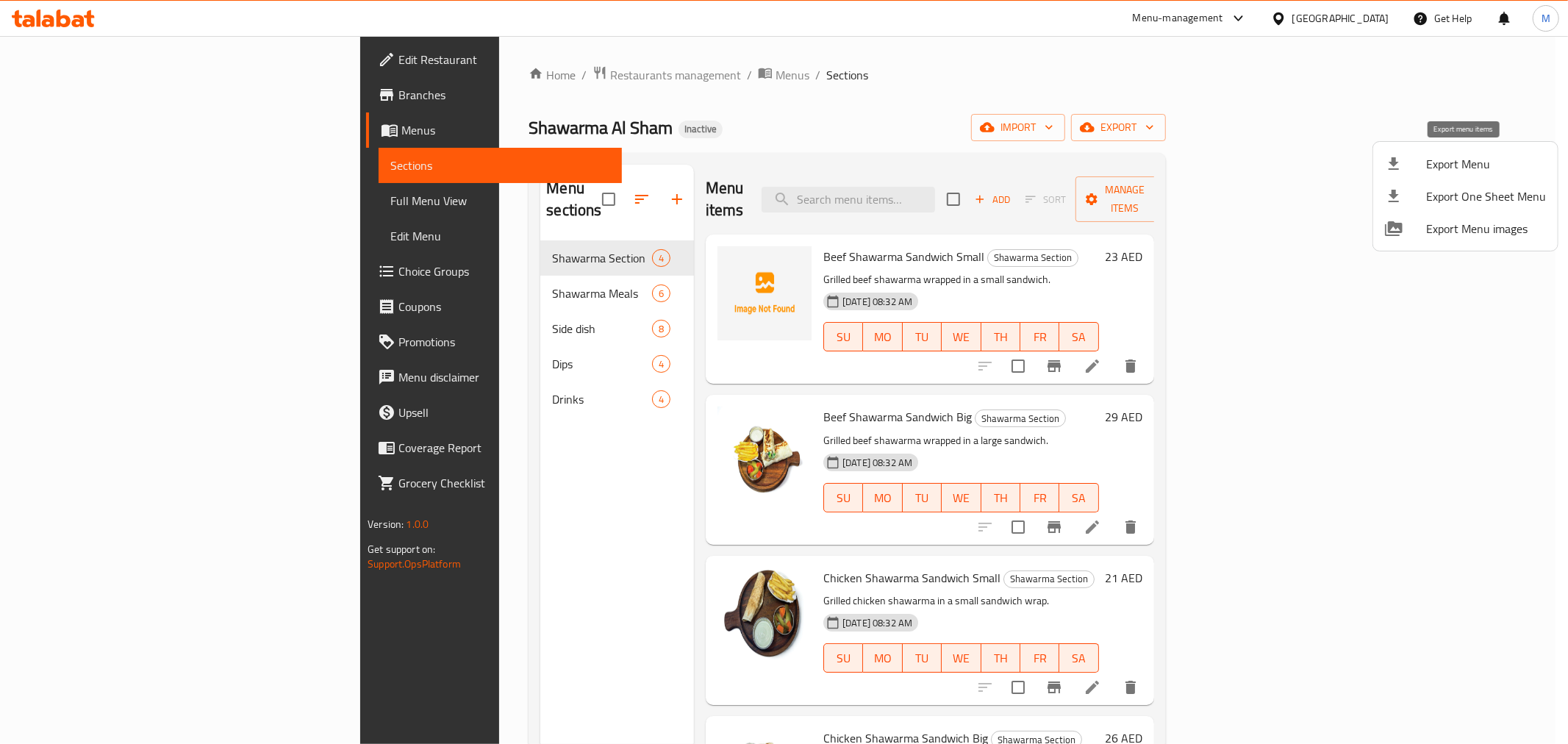
click at [1471, 156] on span "Export Menu" at bounding box center [1486, 165] width 119 height 18
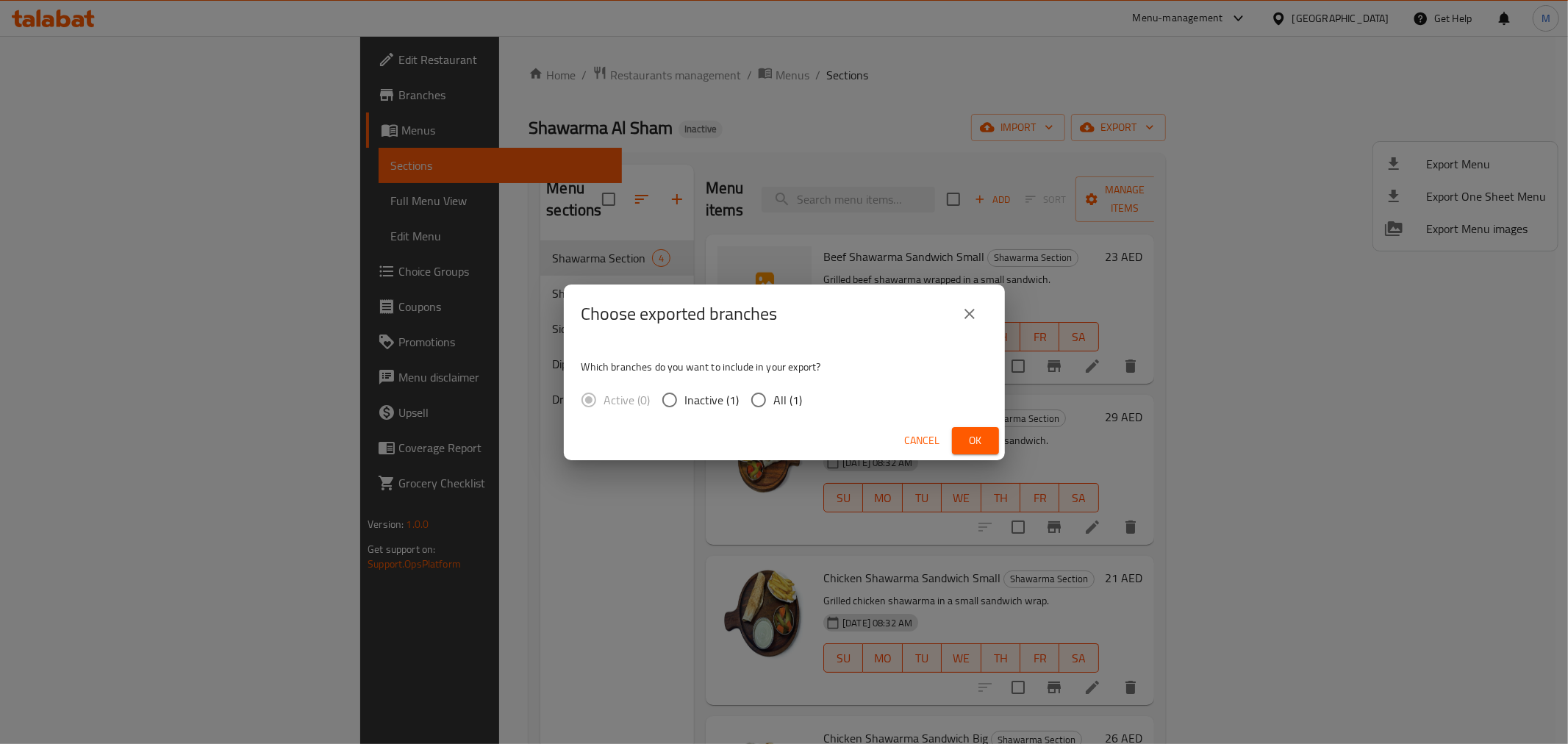
click at [787, 394] on span "All (1)" at bounding box center [788, 400] width 29 height 18
click at [774, 394] on input "All (1)" at bounding box center [759, 400] width 31 height 31
radio input "true"
click at [966, 427] on button "Ok" at bounding box center [975, 440] width 47 height 27
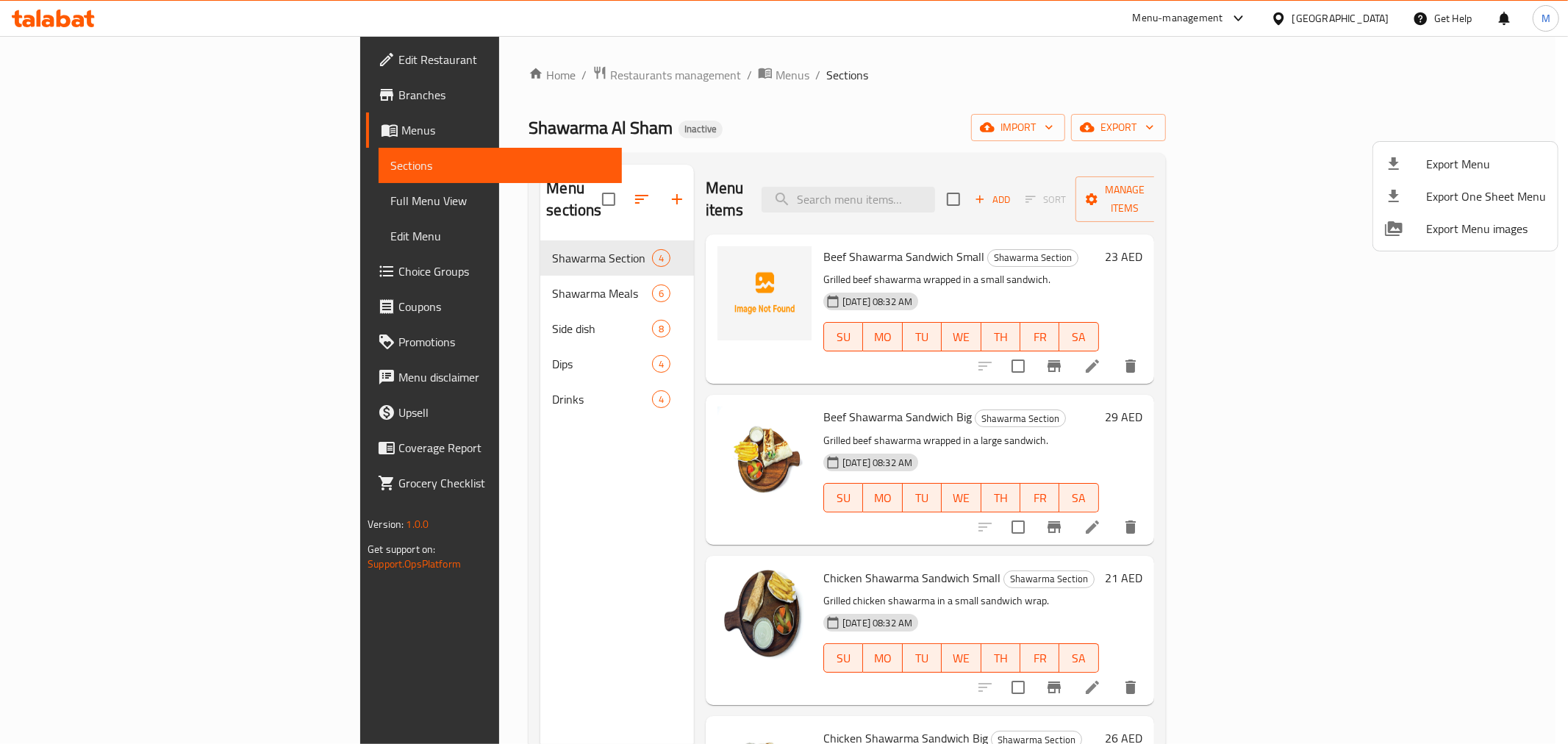
click at [1320, 11] on div at bounding box center [784, 372] width 1568 height 744
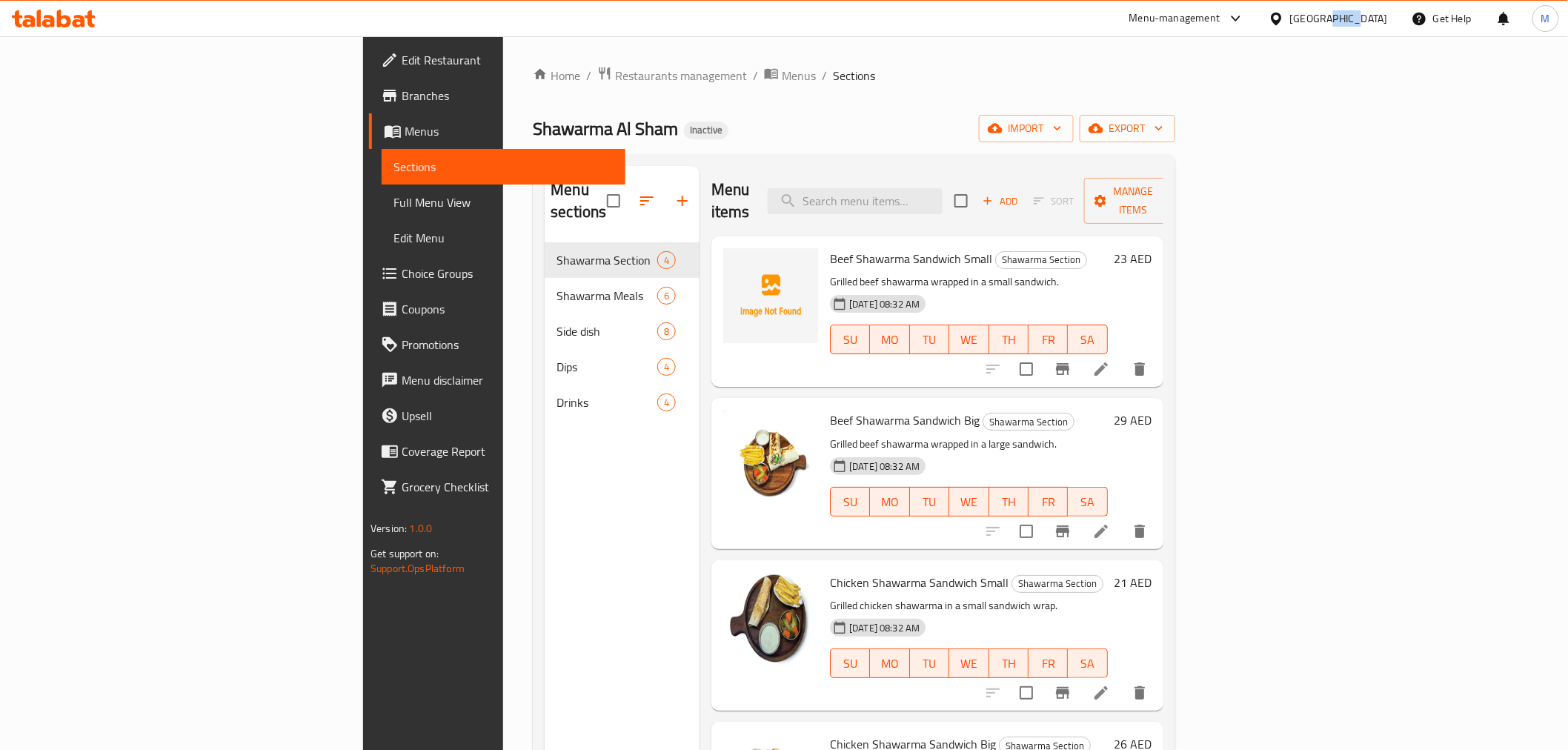
click at [1330, 12] on div "United Arab Emirates" at bounding box center [1339, 19] width 98 height 17
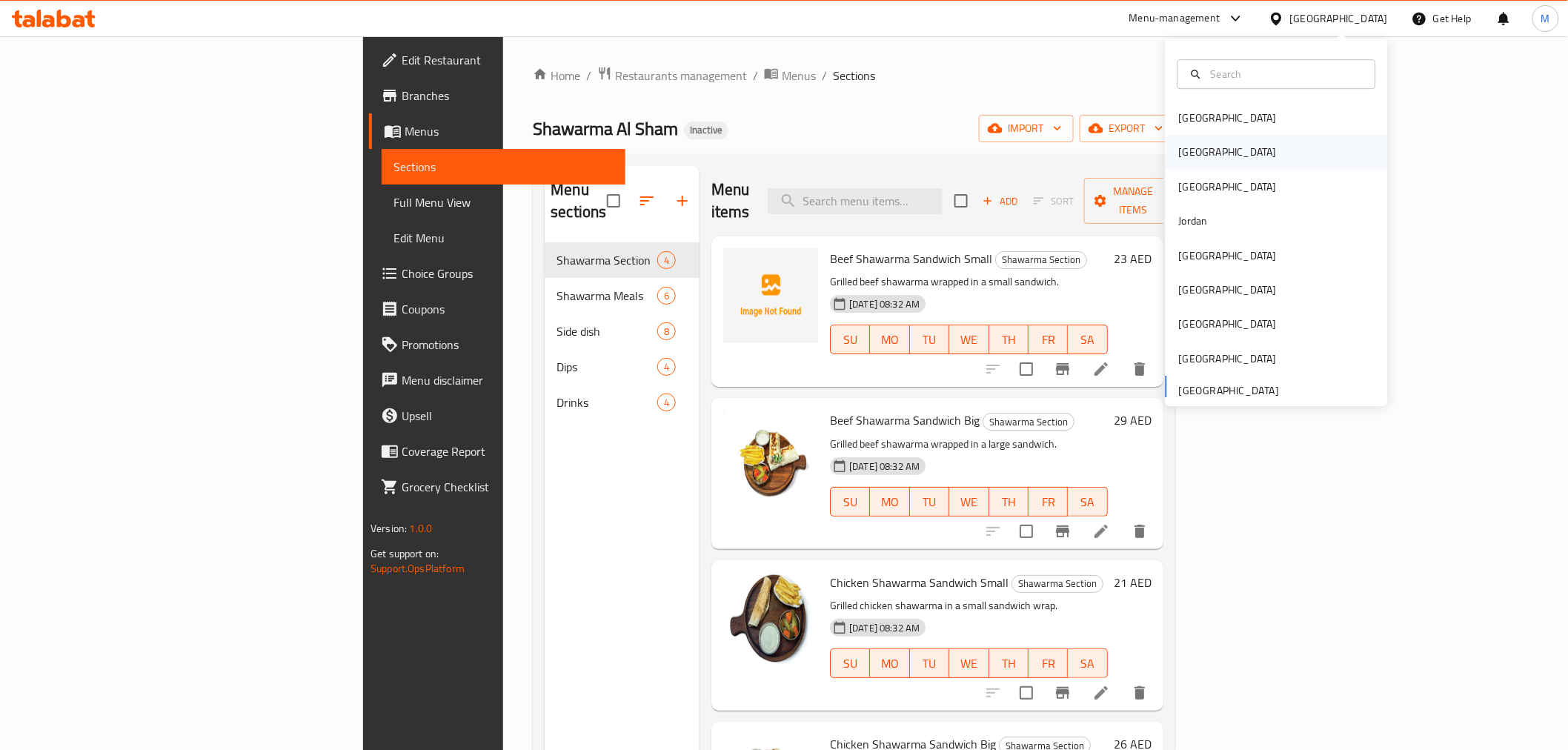
click at [1213, 160] on div "[GEOGRAPHIC_DATA]" at bounding box center [1277, 152] width 223 height 34
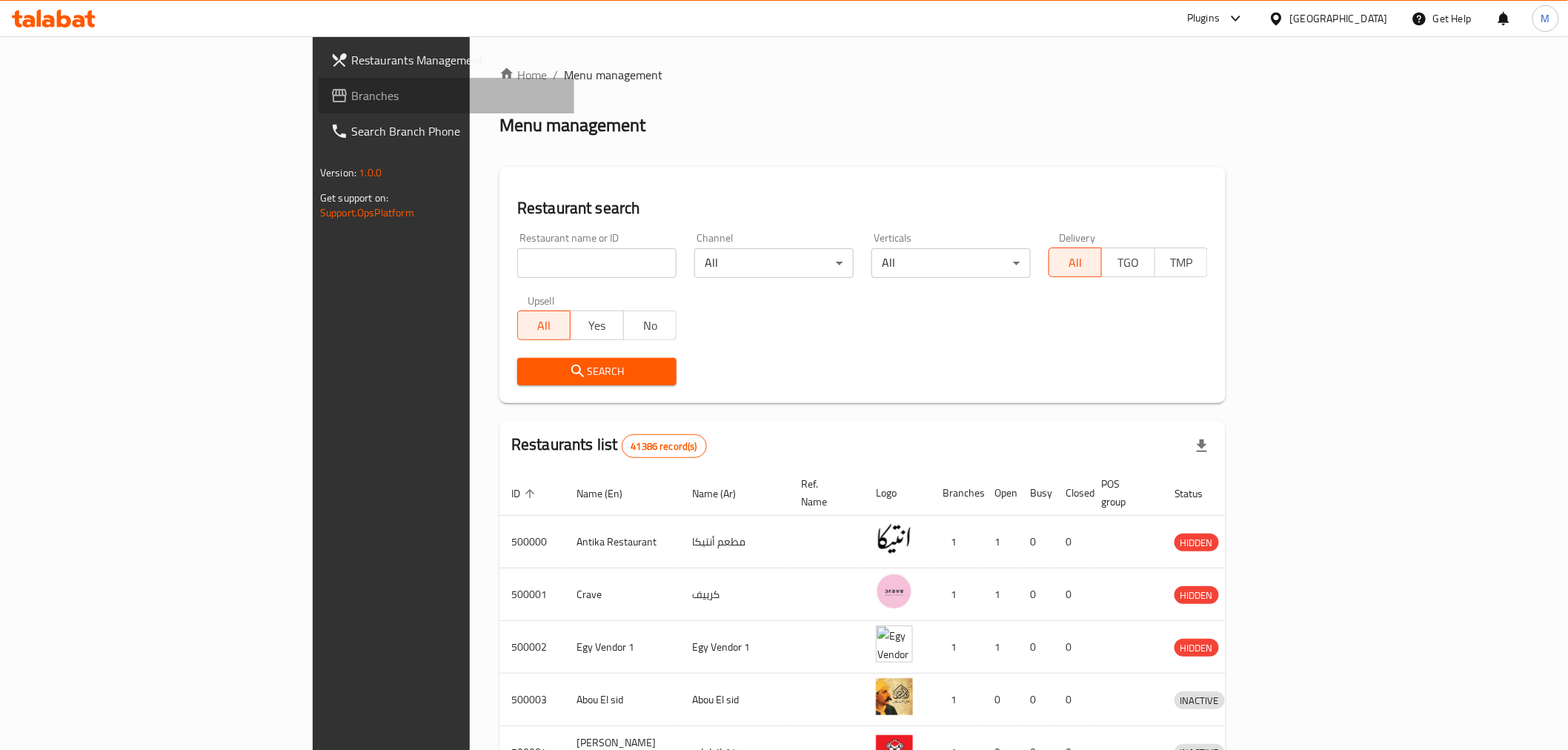
click at [318, 107] on link "Branches" at bounding box center [446, 95] width 256 height 35
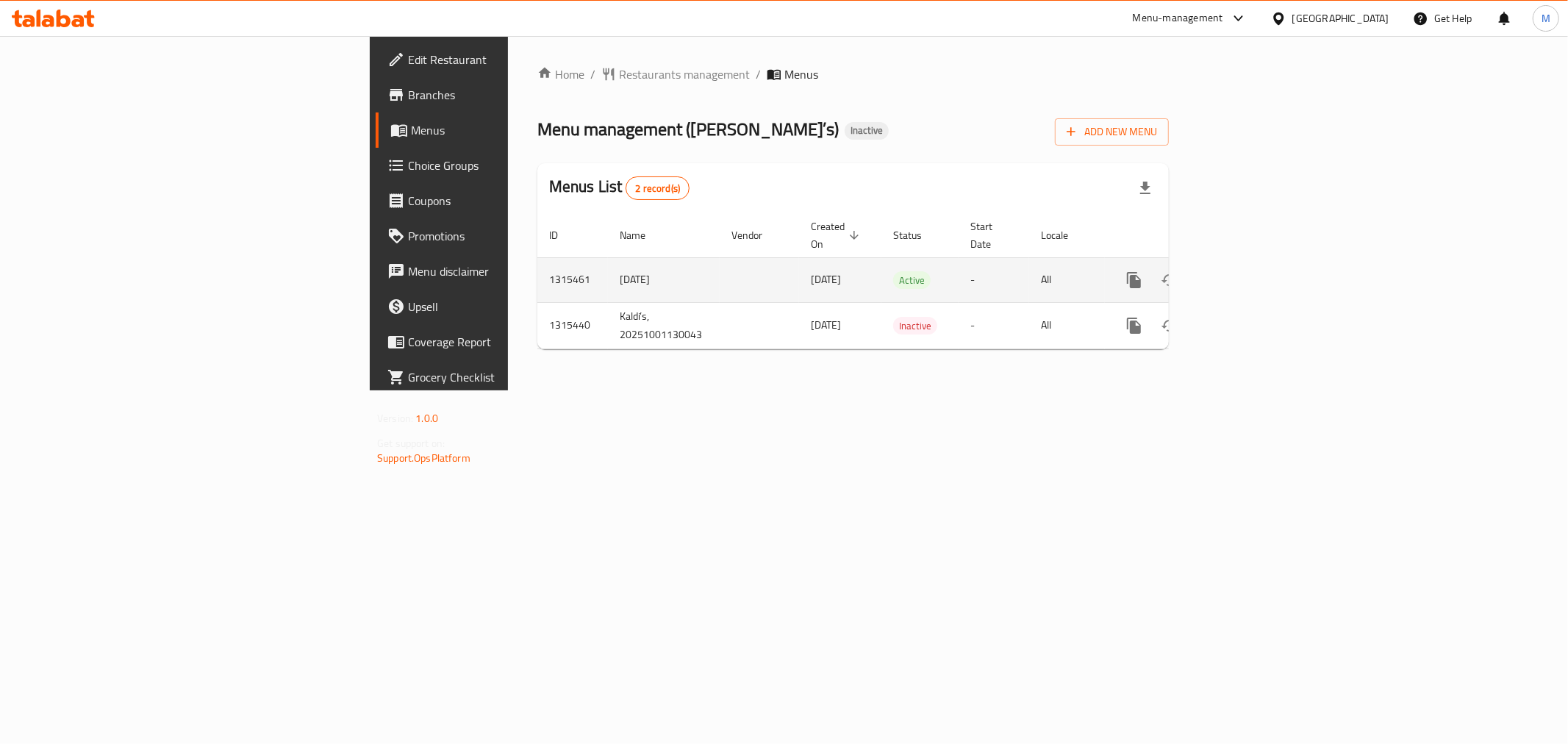
click at [1249, 271] on icon "enhanced table" at bounding box center [1241, 280] width 18 height 18
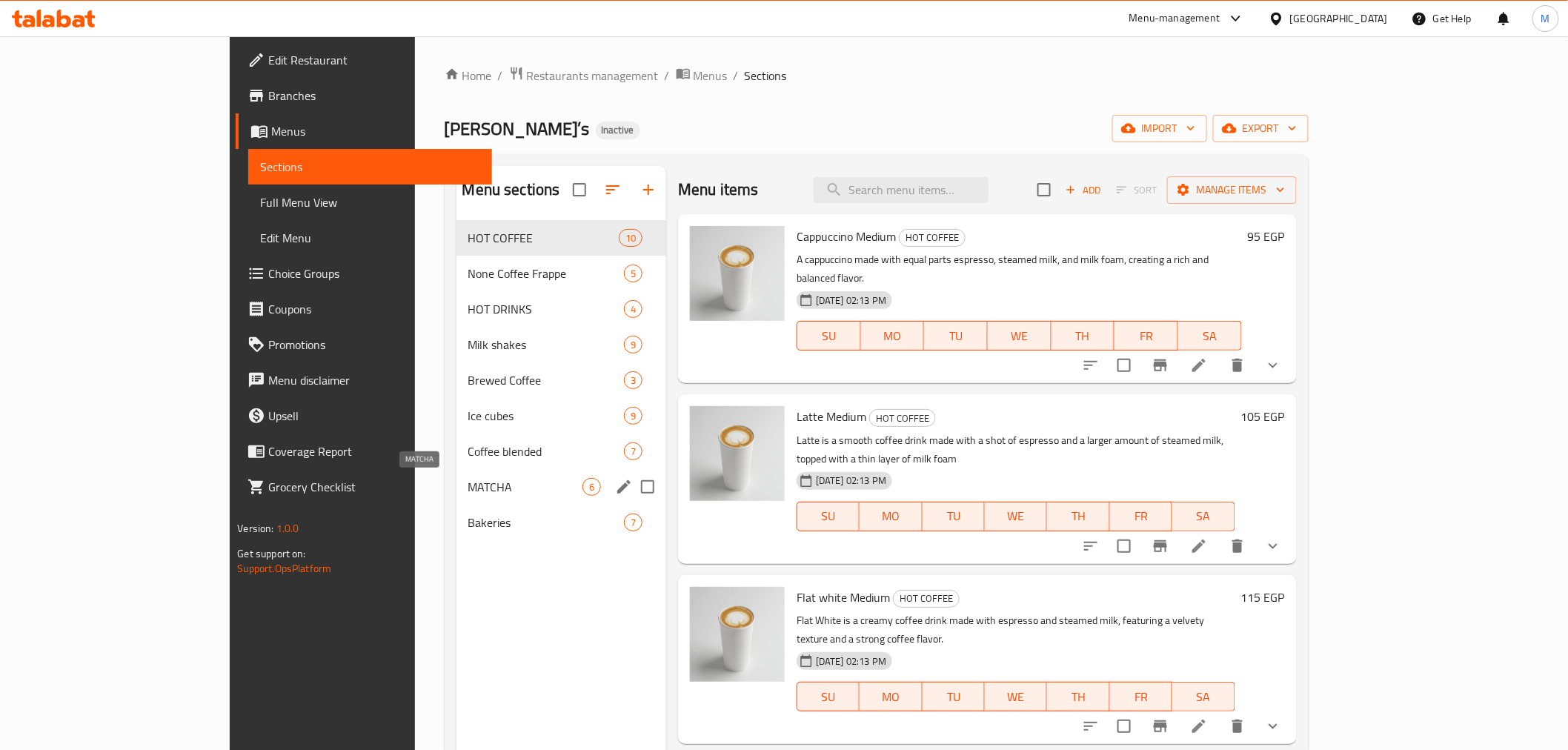
click at [469, 483] on span "MATCHA" at bounding box center [525, 487] width 114 height 18
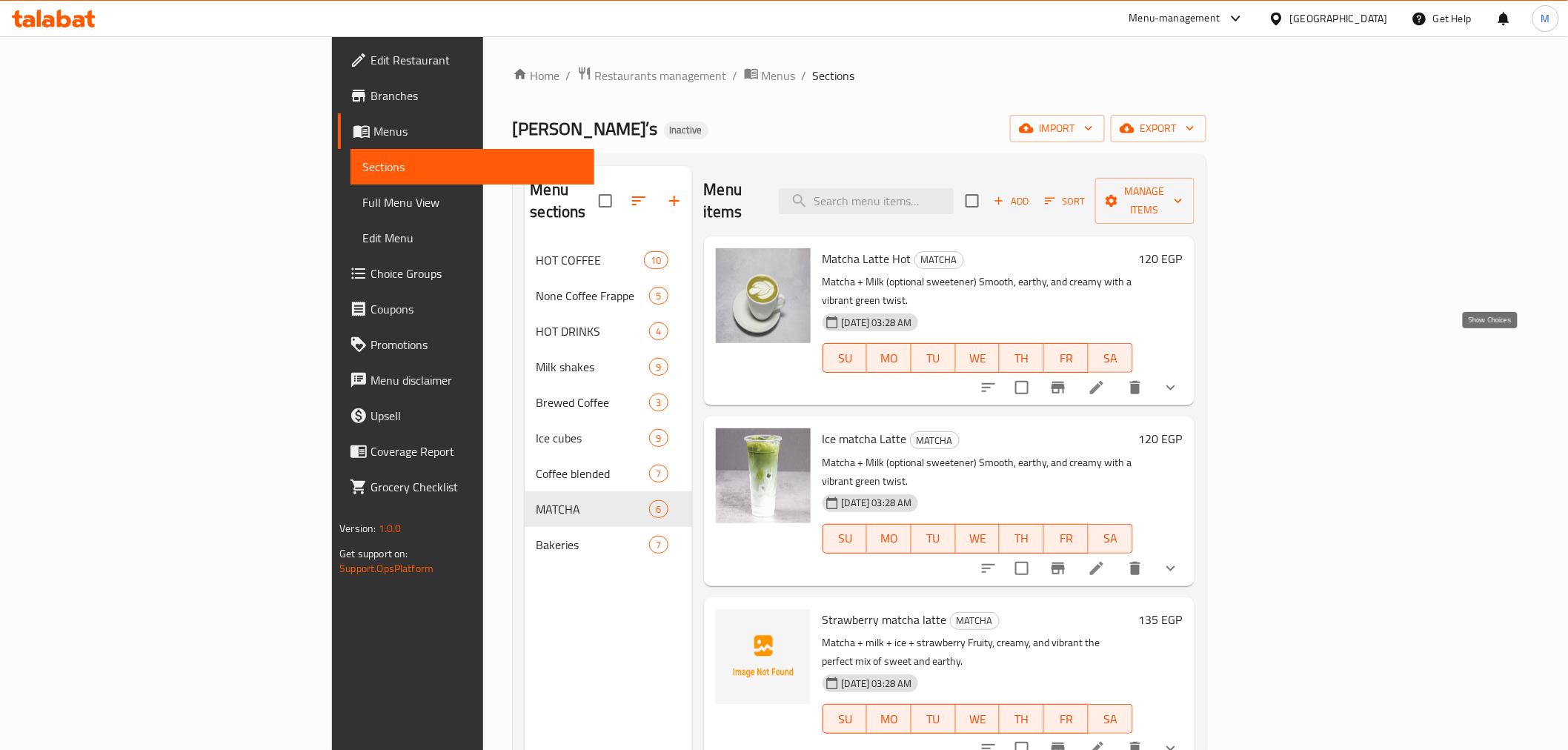
click at [1180, 379] on icon "show more" at bounding box center [1171, 388] width 18 height 18
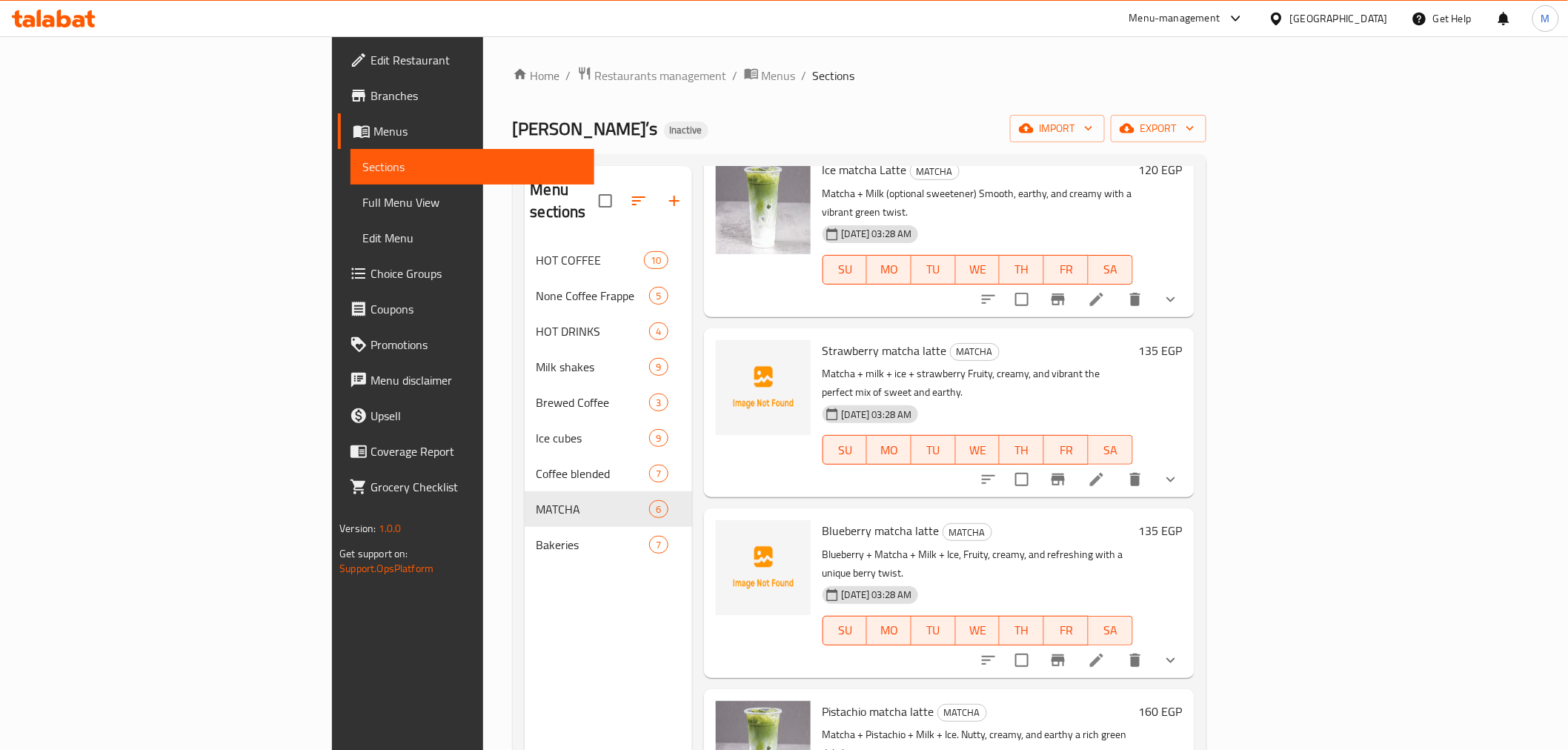
scroll to position [720, 0]
click at [1180, 470] on icon "show more" at bounding box center [1171, 479] width 18 height 18
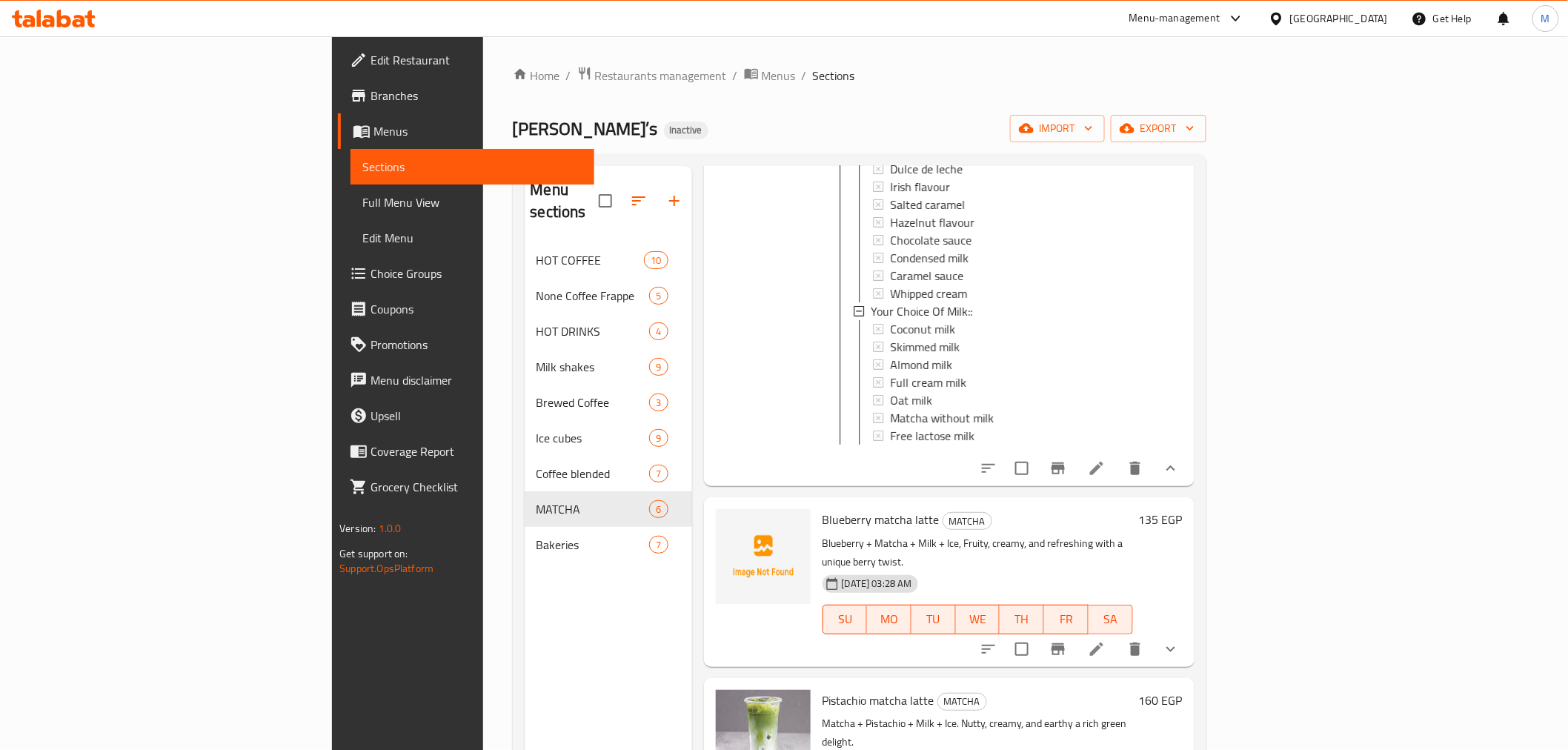
scroll to position [1149, 0]
click at [1180, 638] on icon "show more" at bounding box center [1171, 647] width 18 height 18
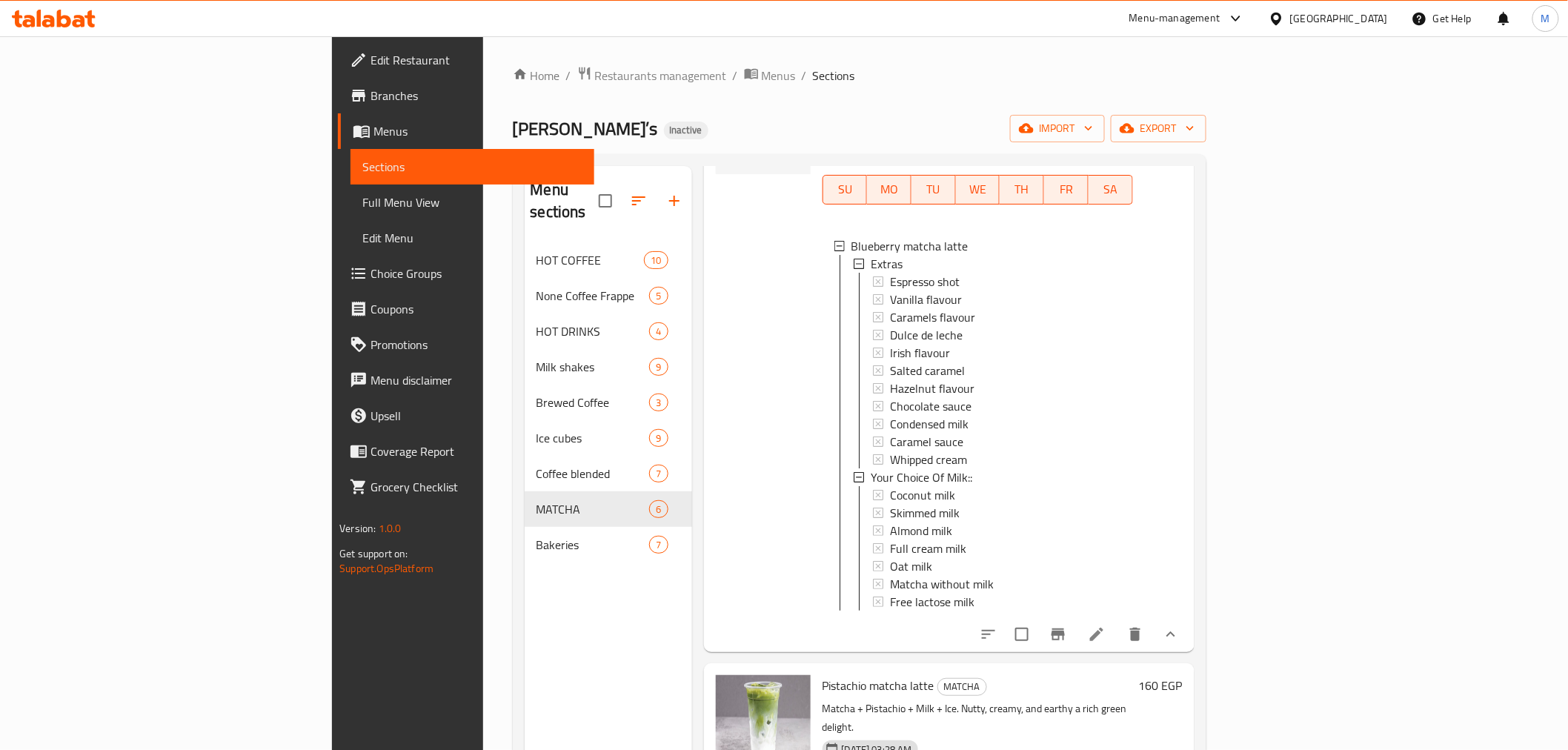
scroll to position [208, 0]
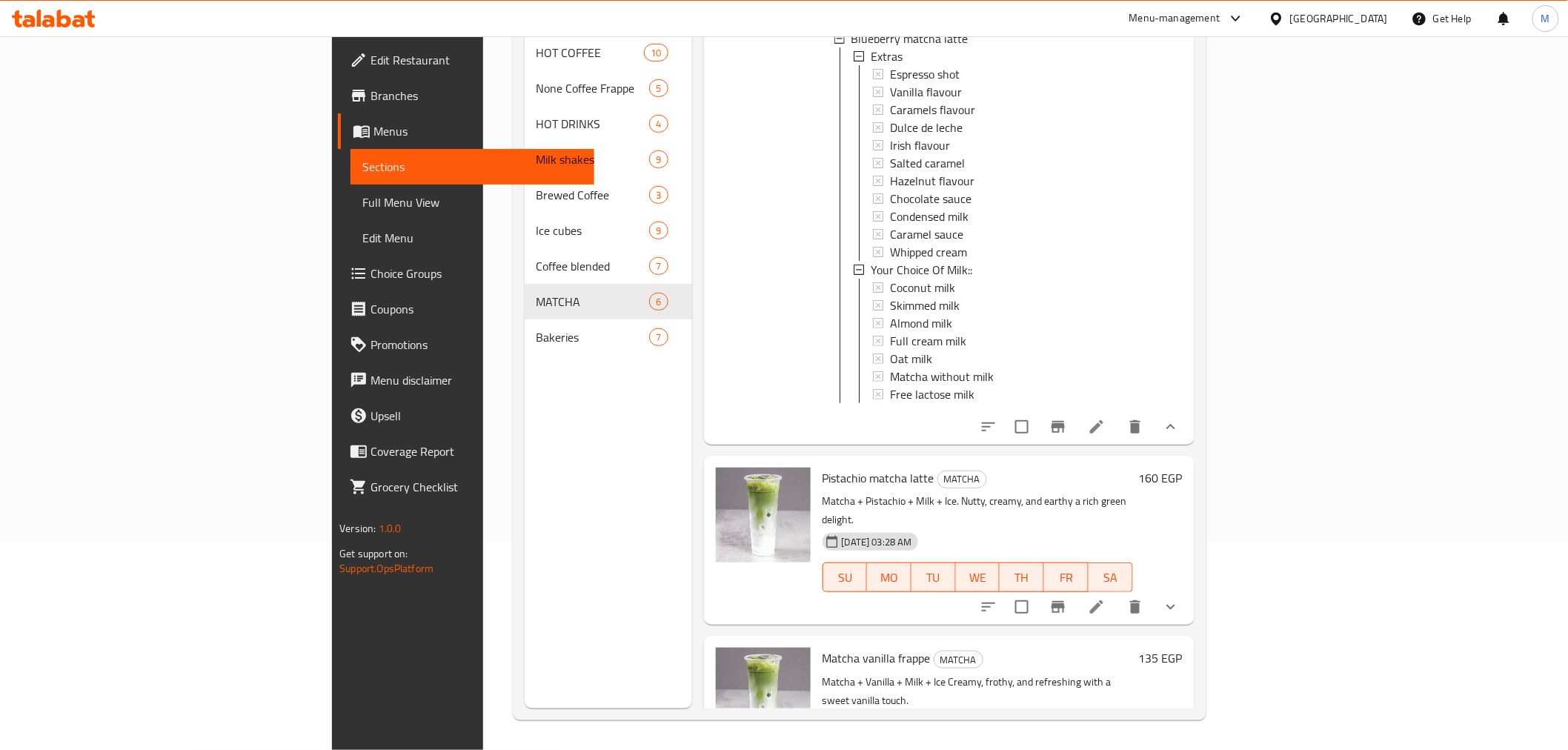
click at [1180, 598] on icon "show more" at bounding box center [1171, 607] width 18 height 18
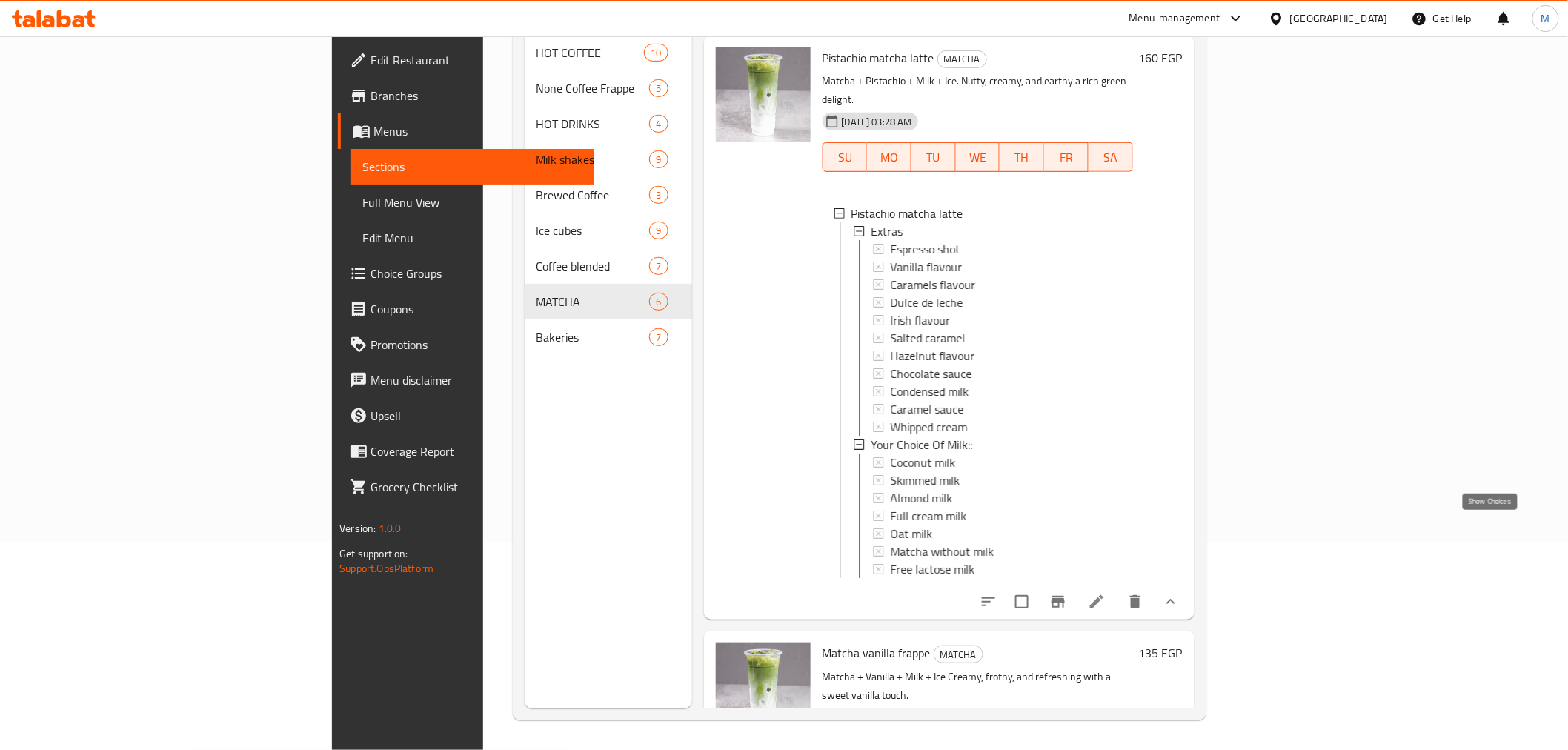
scroll to position [2003, 0]
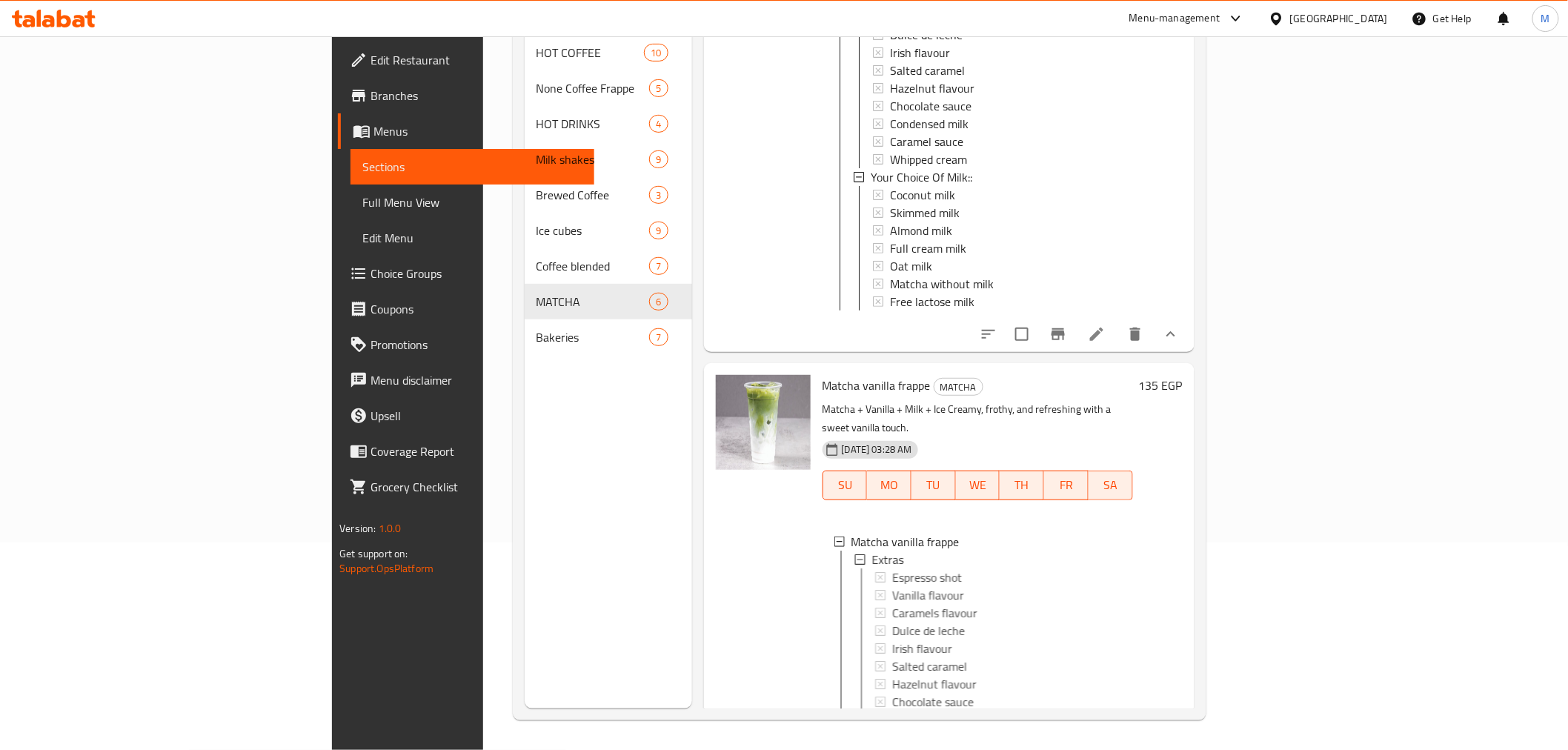
scroll to position [2422, 0]
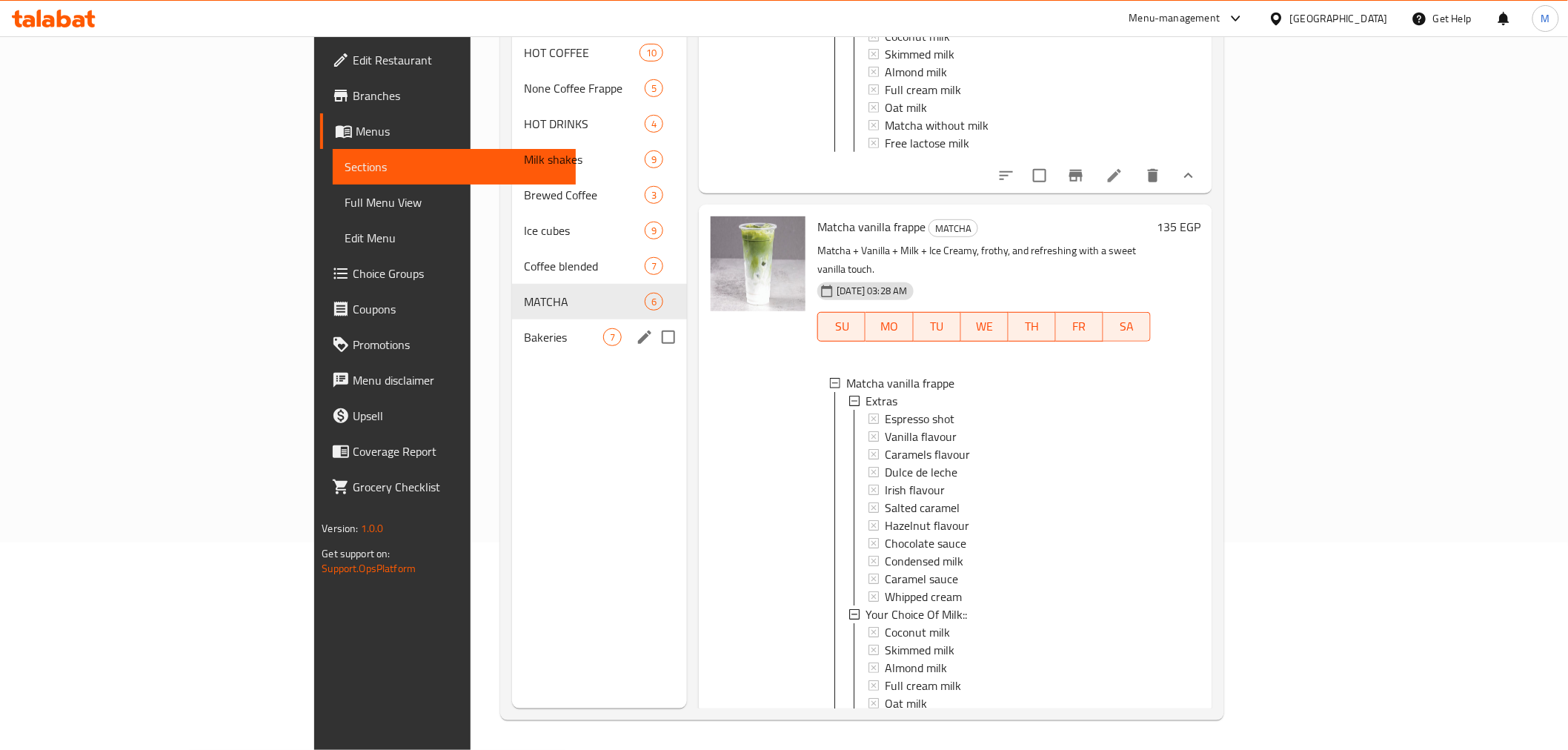
click at [524, 328] on span "Bakeries" at bounding box center [563, 337] width 79 height 18
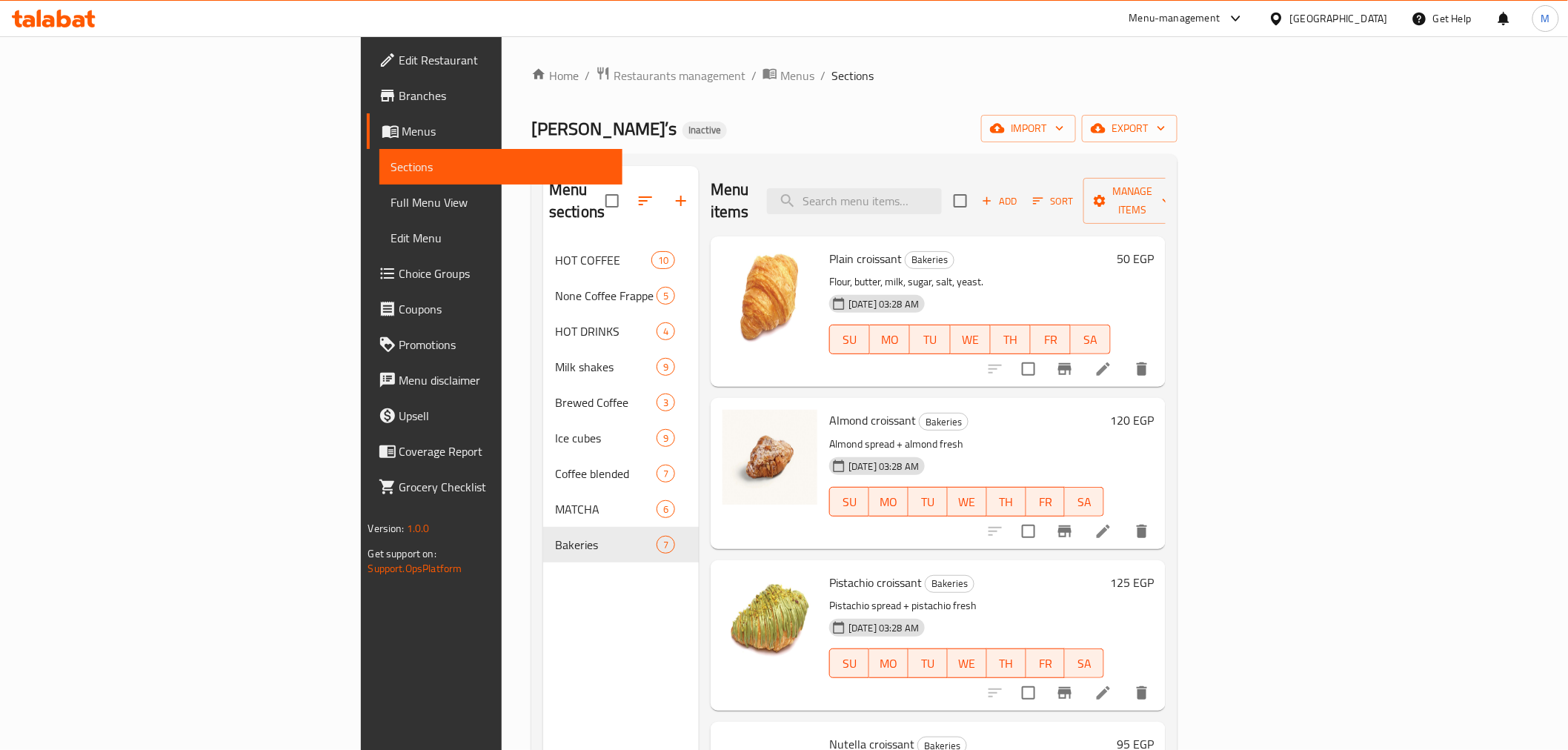
click at [1373, 17] on div "Egypt" at bounding box center [1339, 19] width 98 height 17
click at [1249, 381] on div "[GEOGRAPHIC_DATA]" at bounding box center [1227, 389] width 98 height 17
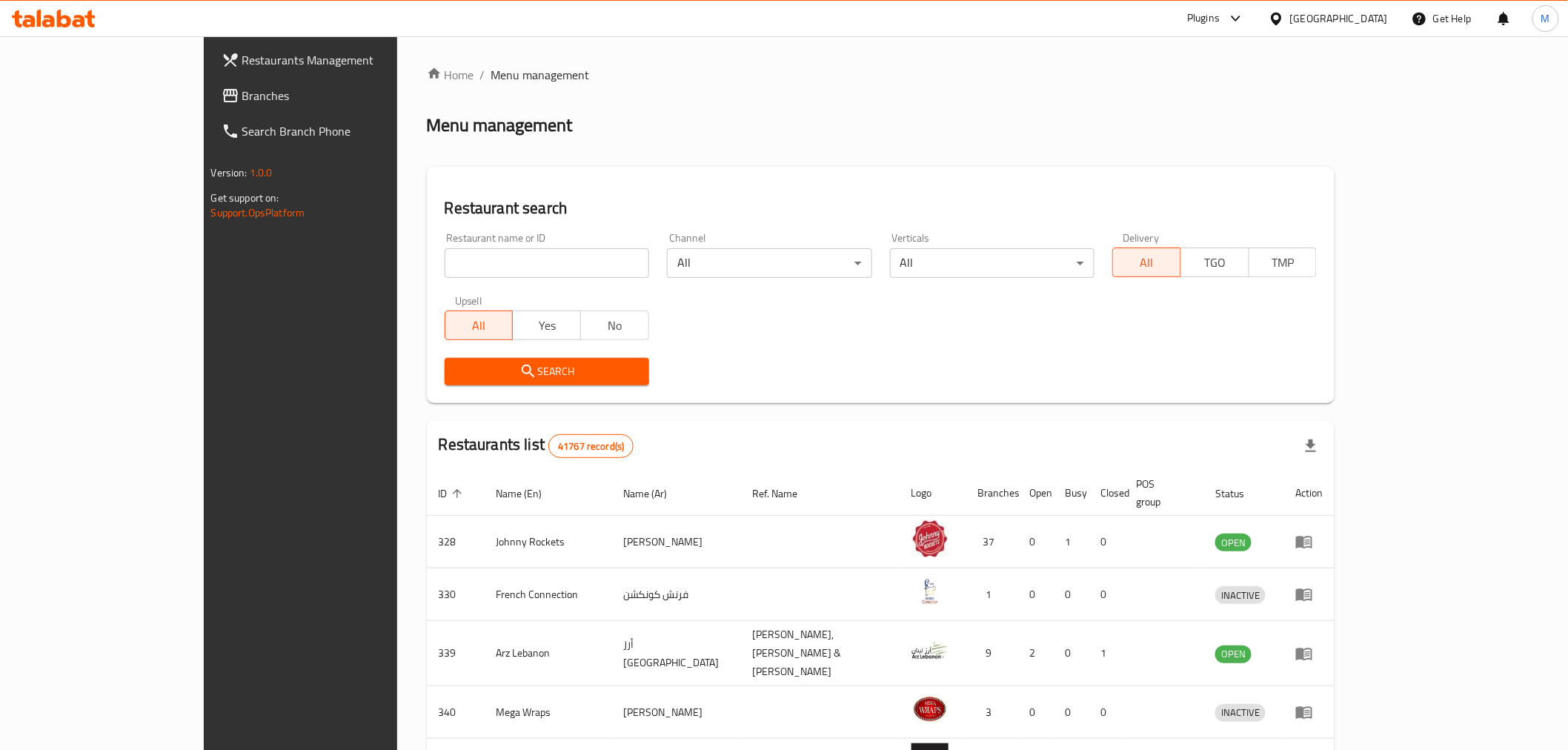
click at [242, 101] on span "Branches" at bounding box center [348, 96] width 211 height 18
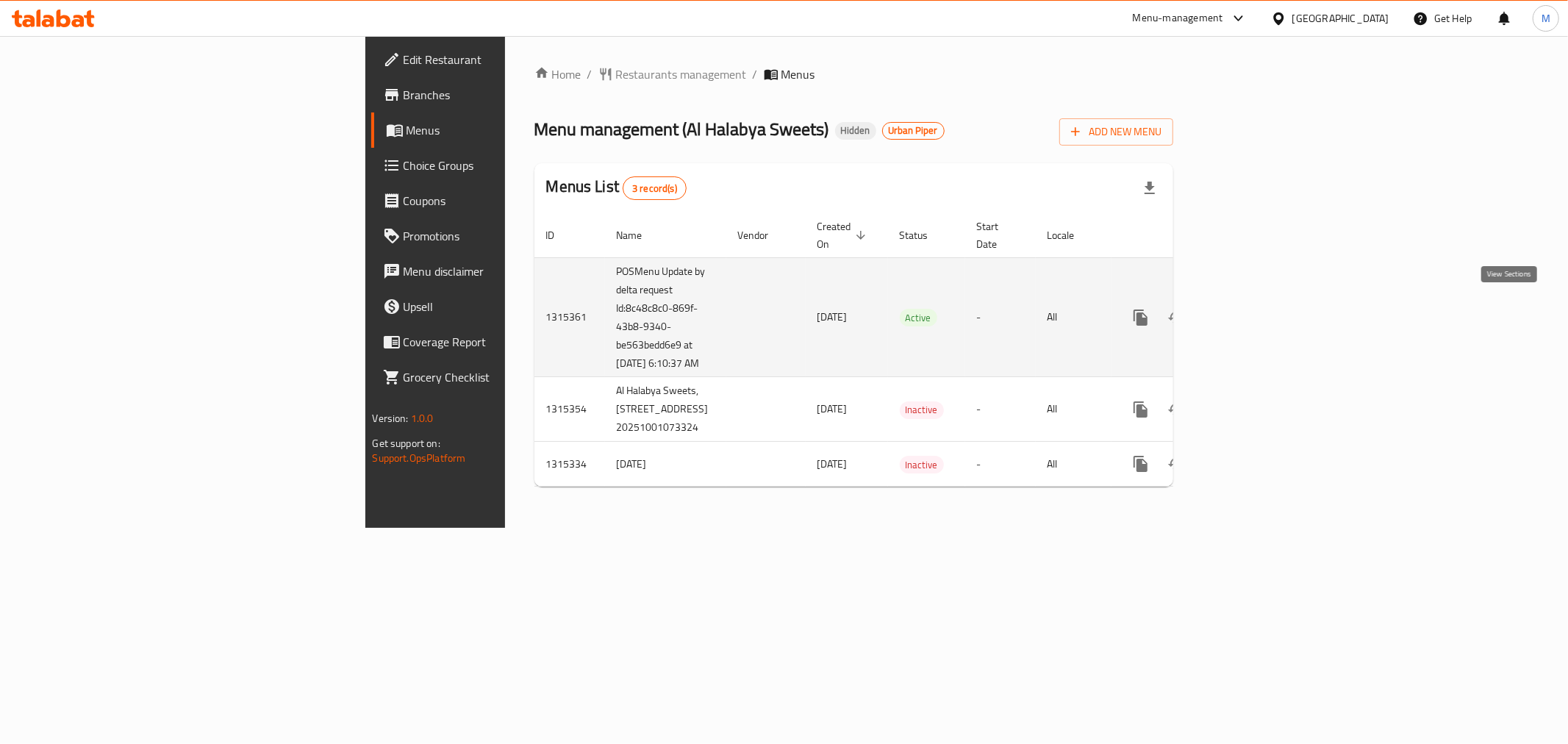
click at [1255, 309] on icon "enhanced table" at bounding box center [1247, 318] width 18 height 18
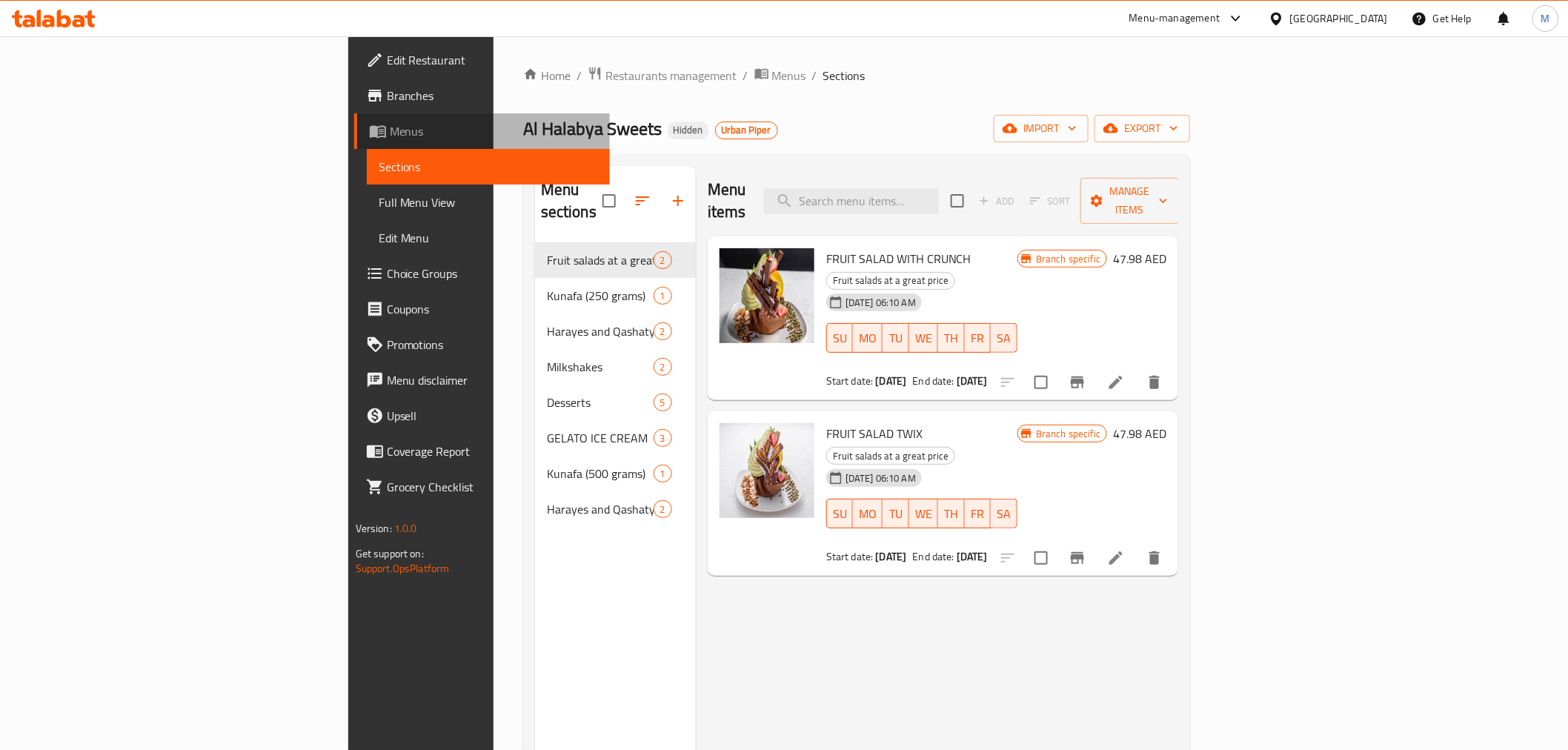
click at [390, 122] on span "Menus" at bounding box center [494, 131] width 208 height 18
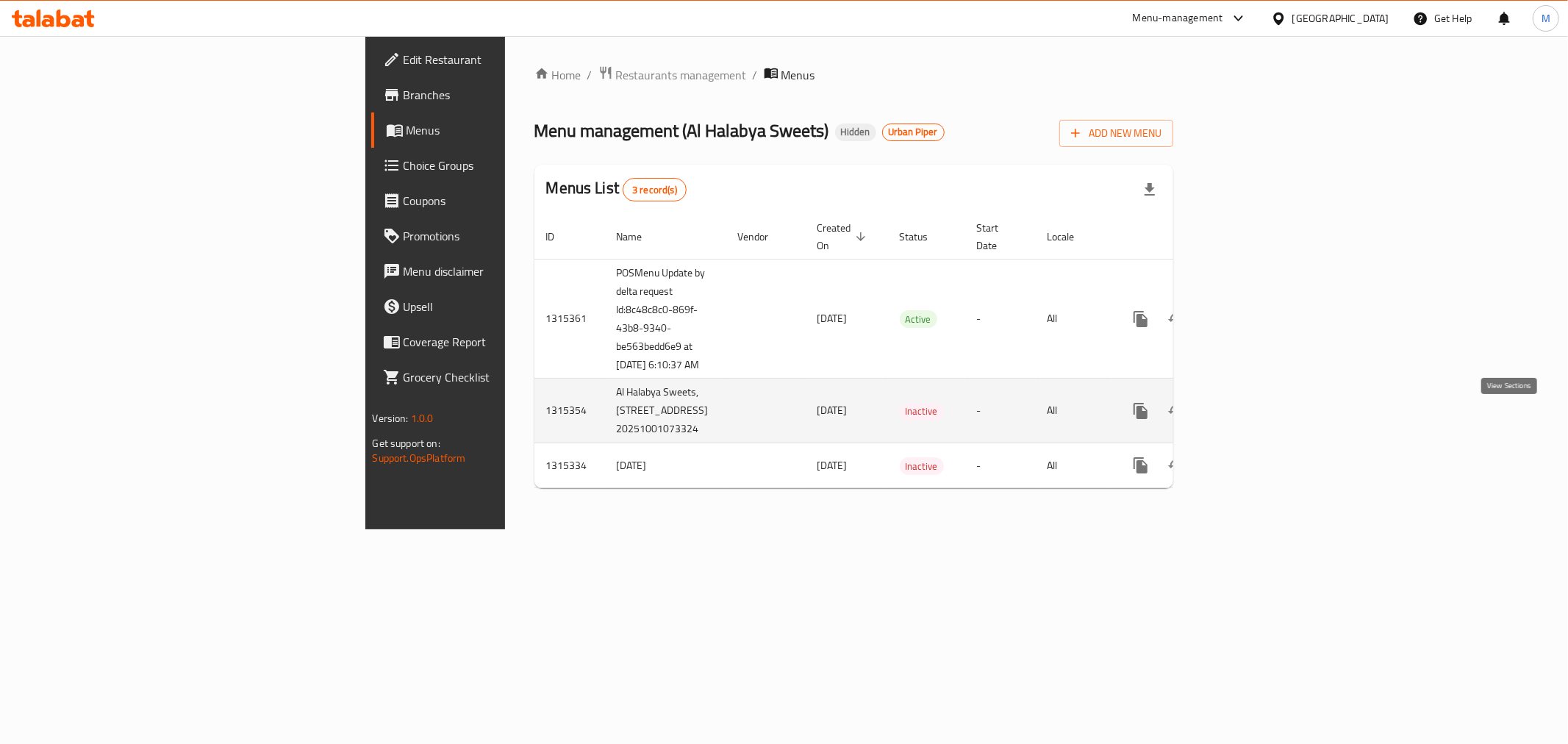
click at [1255, 420] on icon "enhanced table" at bounding box center [1247, 411] width 18 height 18
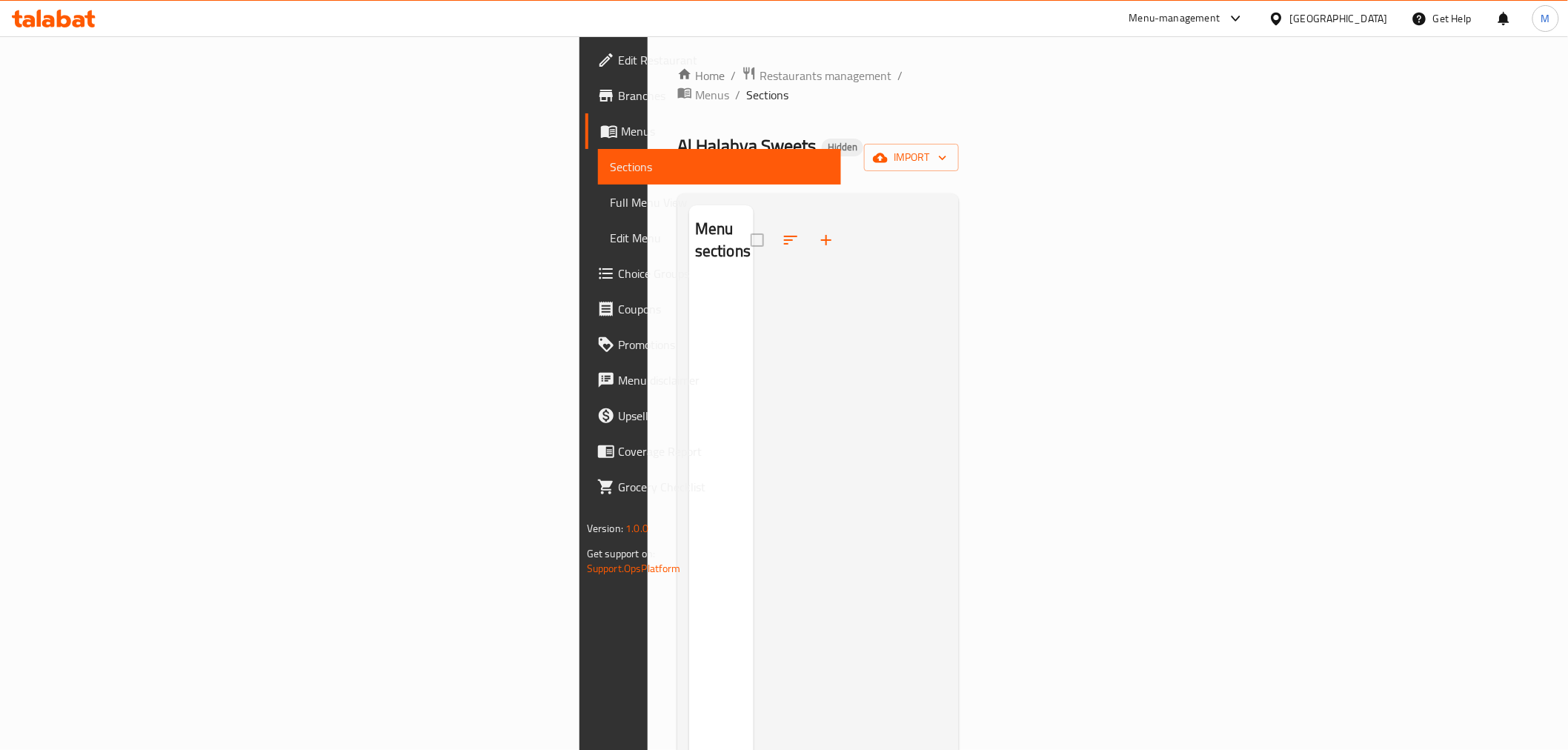
click at [621, 134] on span "Menus" at bounding box center [725, 131] width 208 height 18
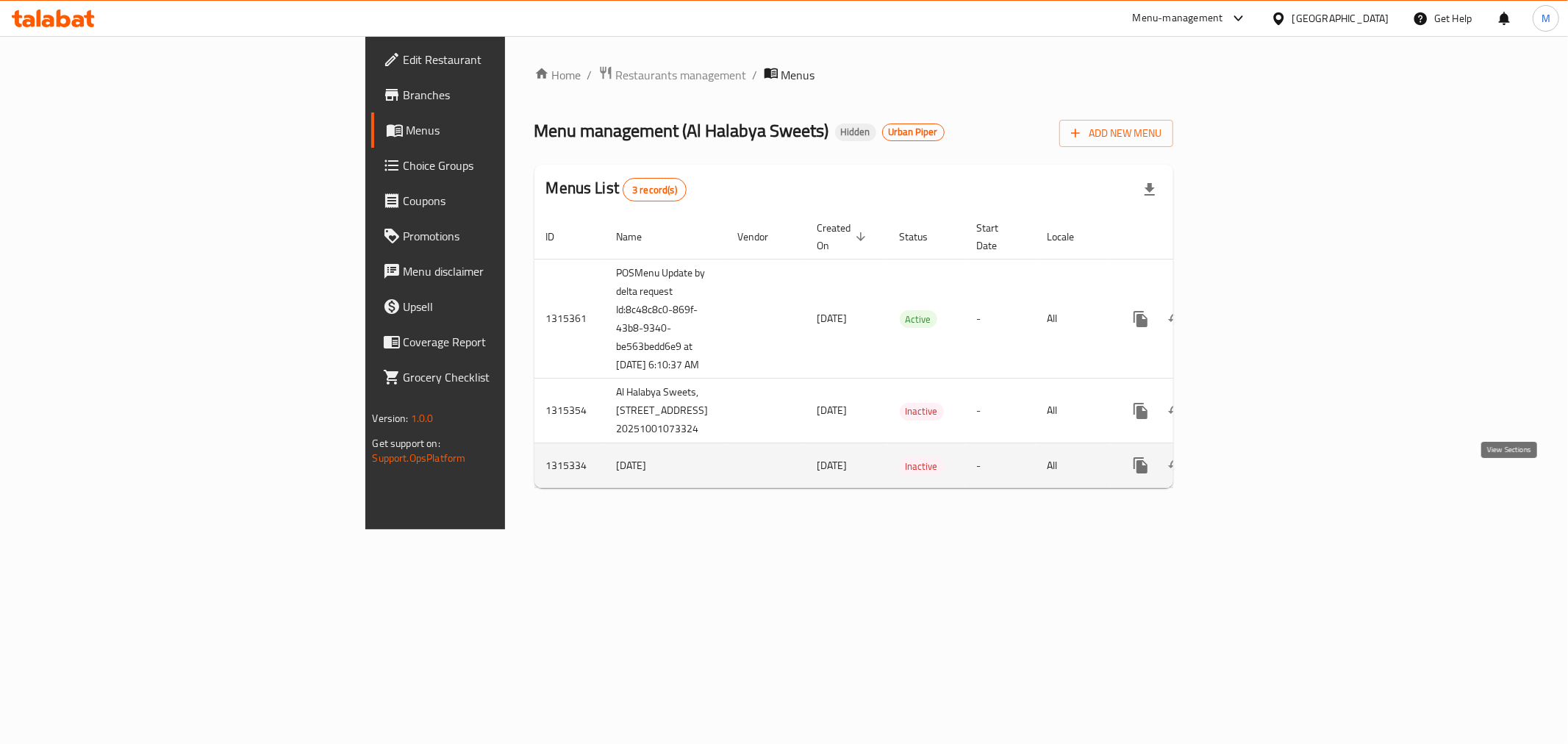
click at [1264, 483] on link "enhanced table" at bounding box center [1246, 465] width 35 height 35
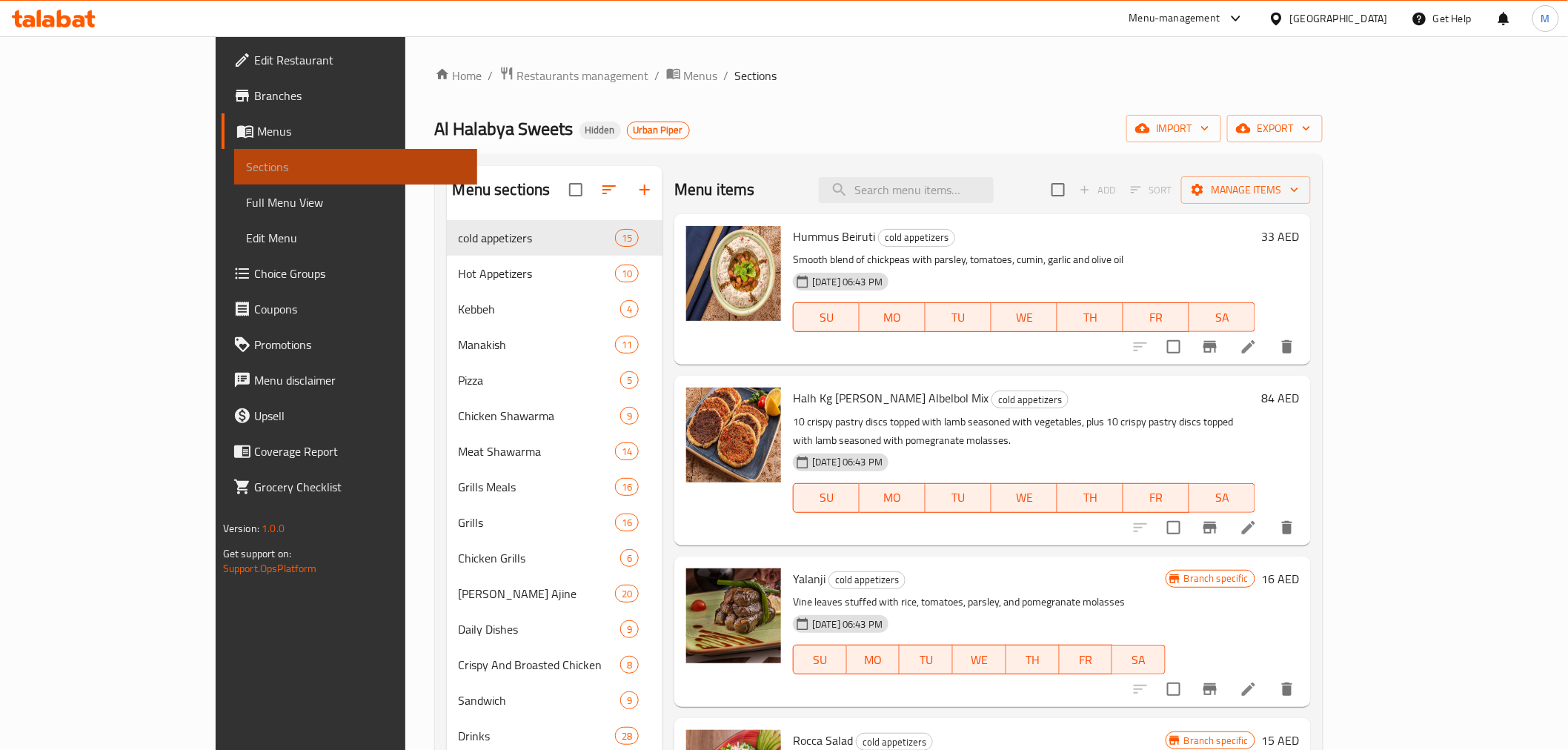
click at [246, 174] on span "Sections" at bounding box center [356, 167] width 219 height 18
click at [724, 74] on li "/" at bounding box center [727, 76] width 5 height 18
click at [572, 70] on ol "Home / Restaurants management / Menus / Sections" at bounding box center [878, 75] width 888 height 19
click at [684, 69] on span "Menus" at bounding box center [700, 76] width 34 height 18
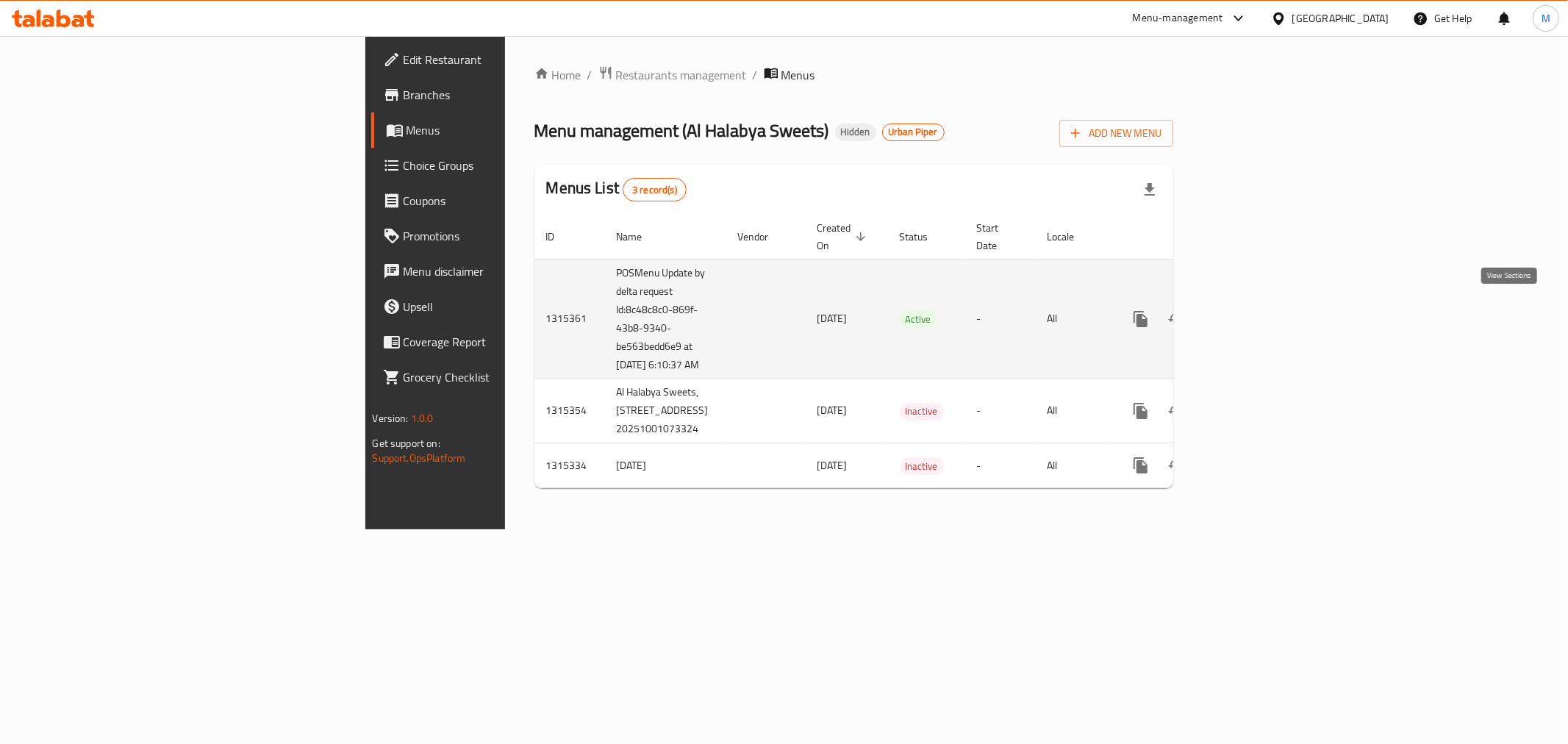
click at [1255, 310] on icon "enhanced table" at bounding box center [1247, 319] width 18 height 18
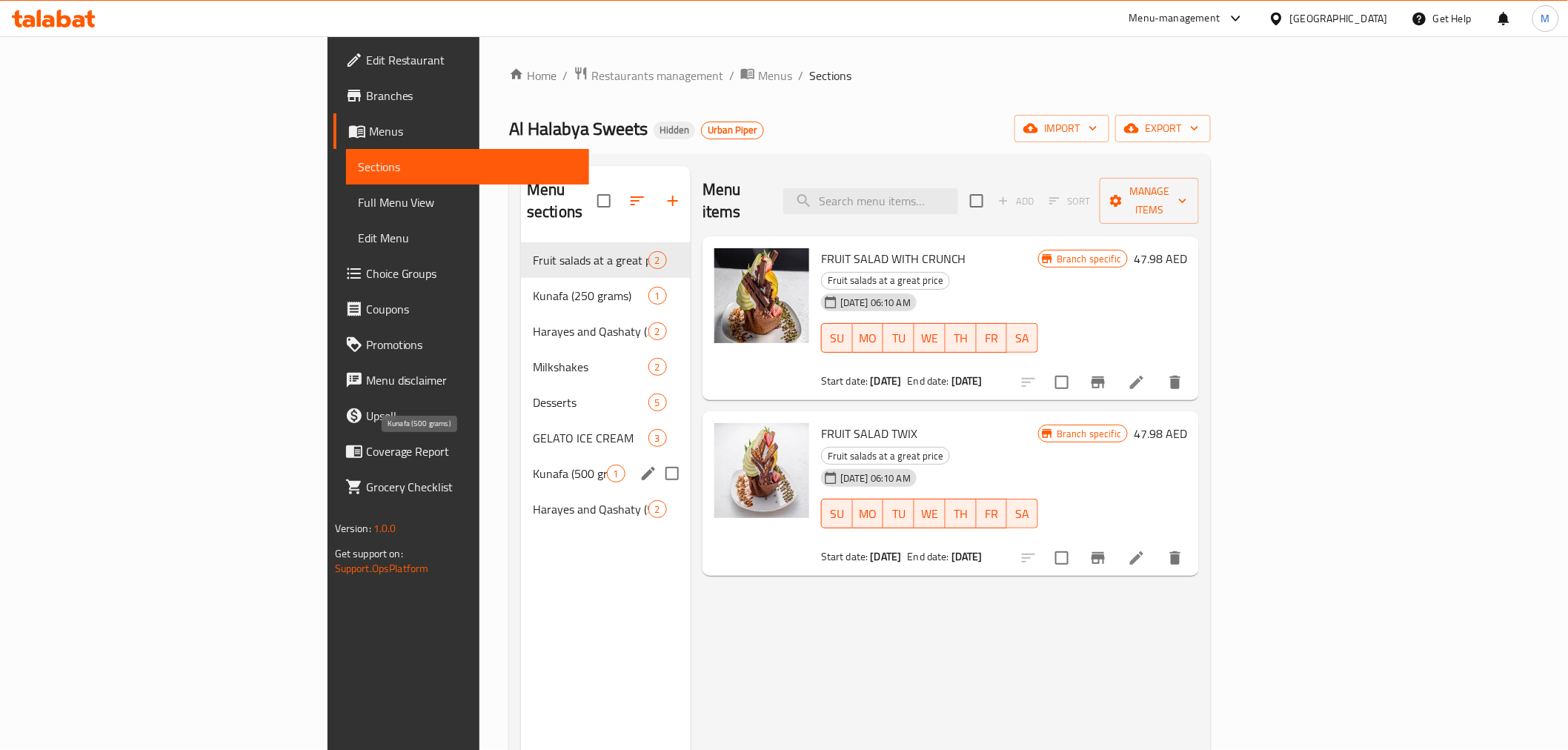
click at [533, 465] on span "Kunafa (500 grams)" at bounding box center [570, 474] width 74 height 18
